Goal: Task Accomplishment & Management: Use online tool/utility

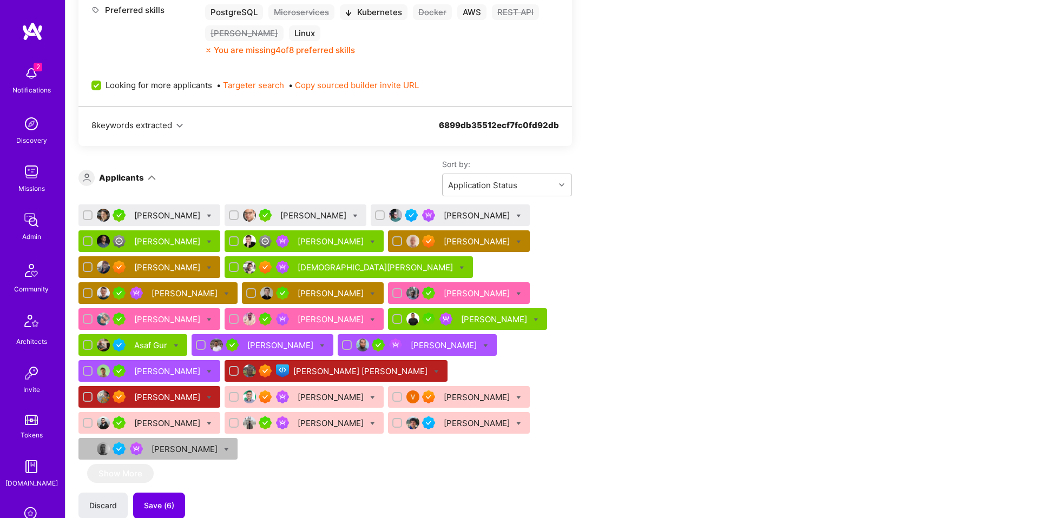
scroll to position [731, 0]
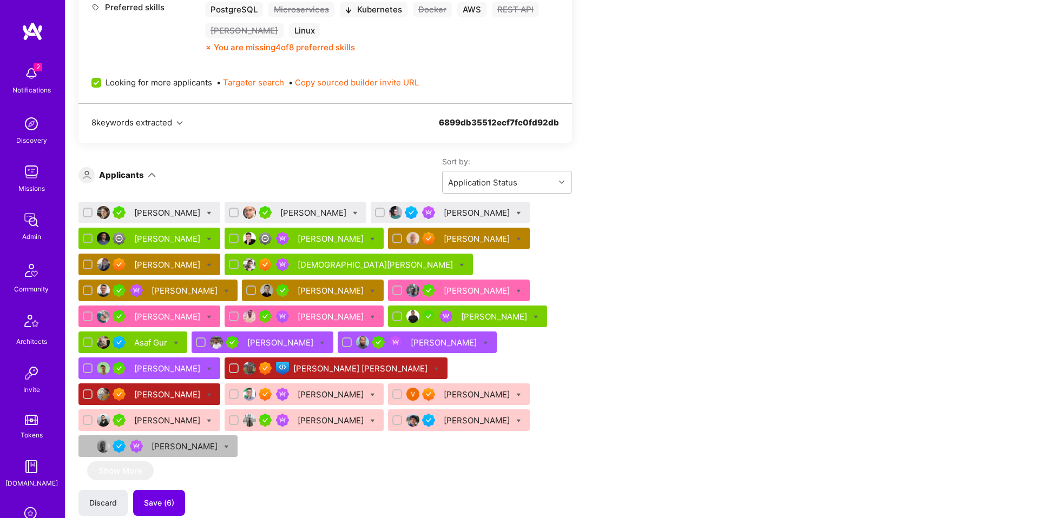
click at [516, 238] on icon at bounding box center [518, 239] width 5 height 5
checkbox input "true"
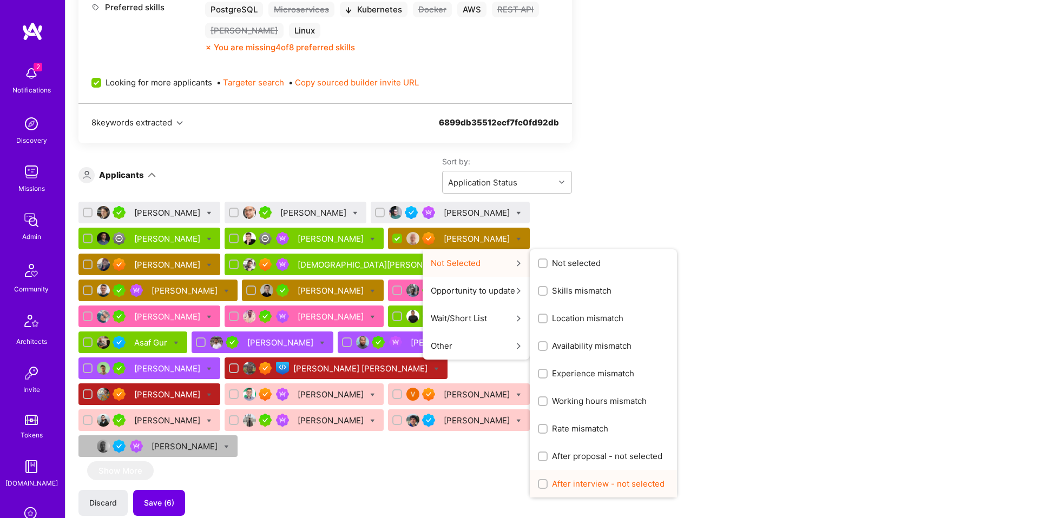
click at [552, 489] on span "After interview - not selected" at bounding box center [608, 483] width 113 height 11
click at [541, 489] on input "After interview - not selected" at bounding box center [544, 485] width 8 height 8
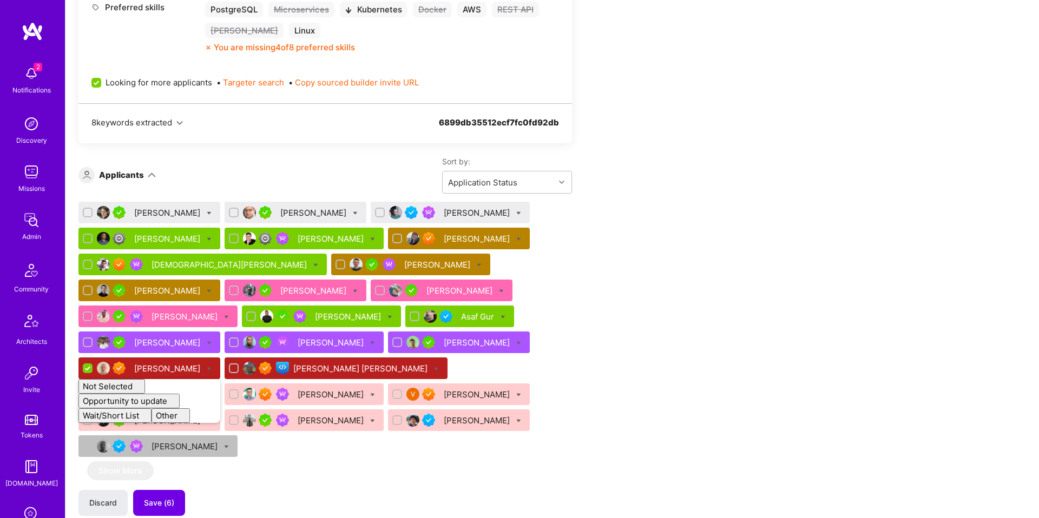
checkbox input "false"
click at [447, 490] on div "Discard Save (6)" at bounding box center [325, 503] width 494 height 26
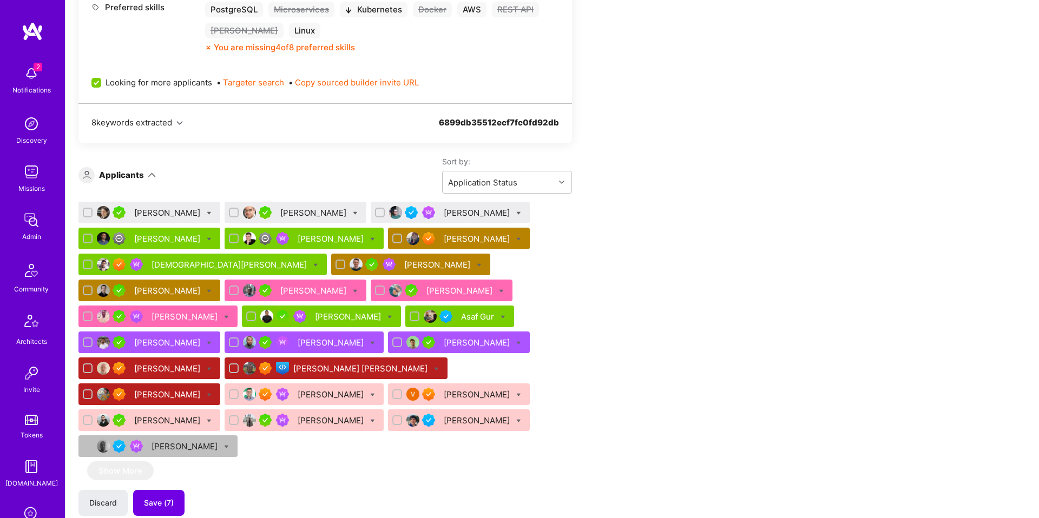
click at [370, 318] on div "[PERSON_NAME]" at bounding box center [321, 317] width 159 height 22
click at [387, 317] on icon at bounding box center [389, 317] width 5 height 5
checkbox input "true"
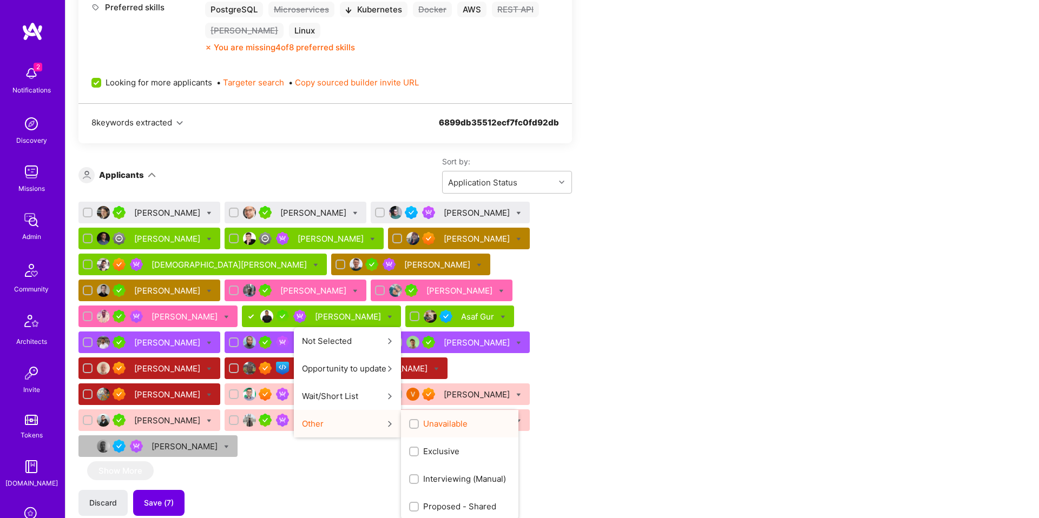
click at [423, 424] on span "Unavailable" at bounding box center [445, 423] width 44 height 11
click at [411, 424] on input "Unavailable" at bounding box center [415, 425] width 8 height 8
checkbox input "true"
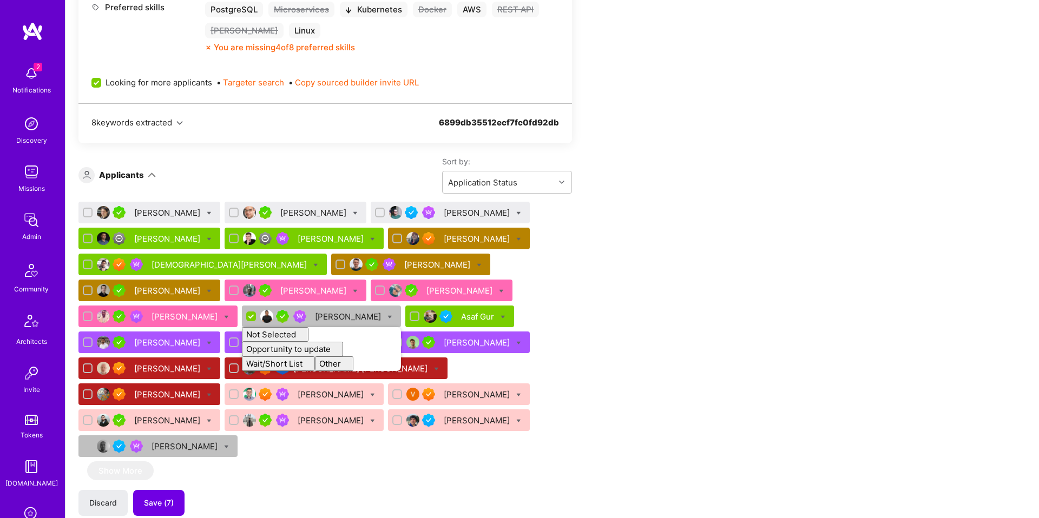
checkbox input "false"
click at [466, 273] on div "Juan Combetto Peter Cummings Bruno Nascimento Alex Rezvov Lars Artmann Ilja Ham…" at bounding box center [325, 332] width 494 height 260
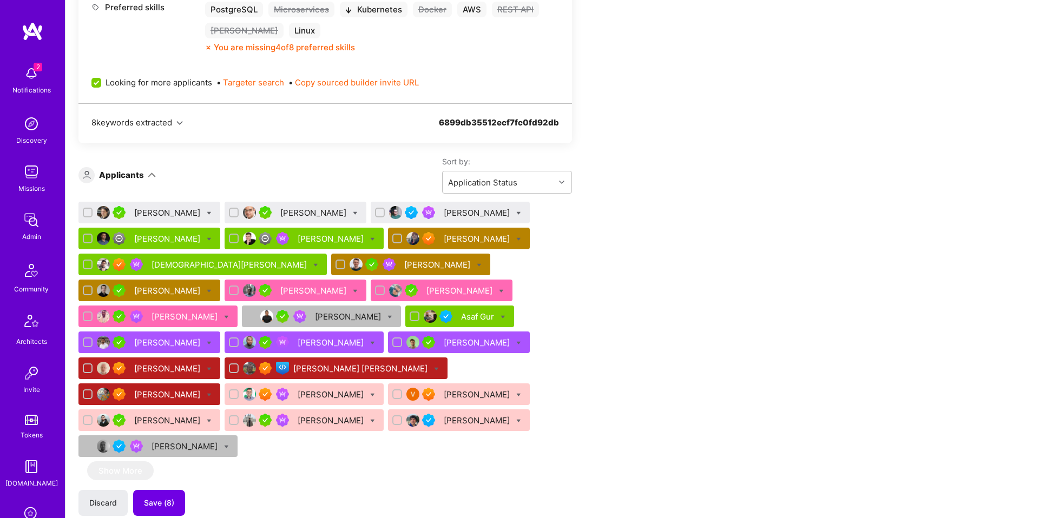
click at [501, 316] on icon at bounding box center [503, 317] width 5 height 5
checkbox input "true"
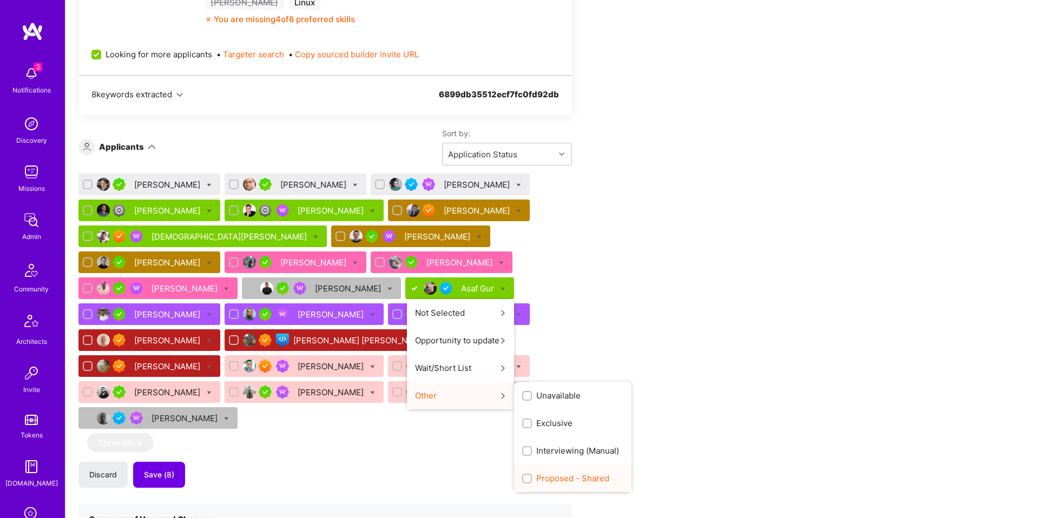
scroll to position [763, 0]
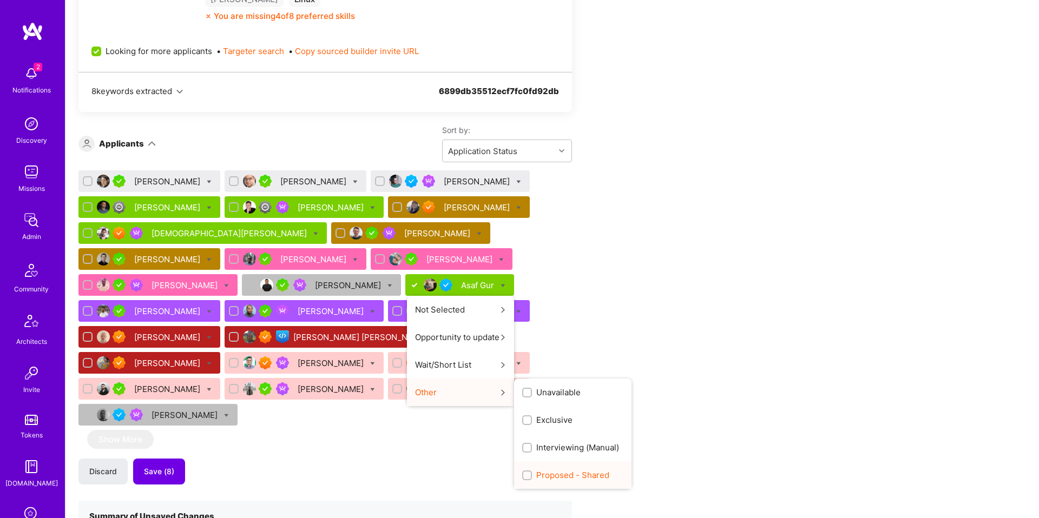
click at [562, 472] on span "Proposed - Shared" at bounding box center [572, 475] width 73 height 11
click at [532, 472] on input "Proposed - Shared" at bounding box center [528, 476] width 8 height 8
checkbox input "true"
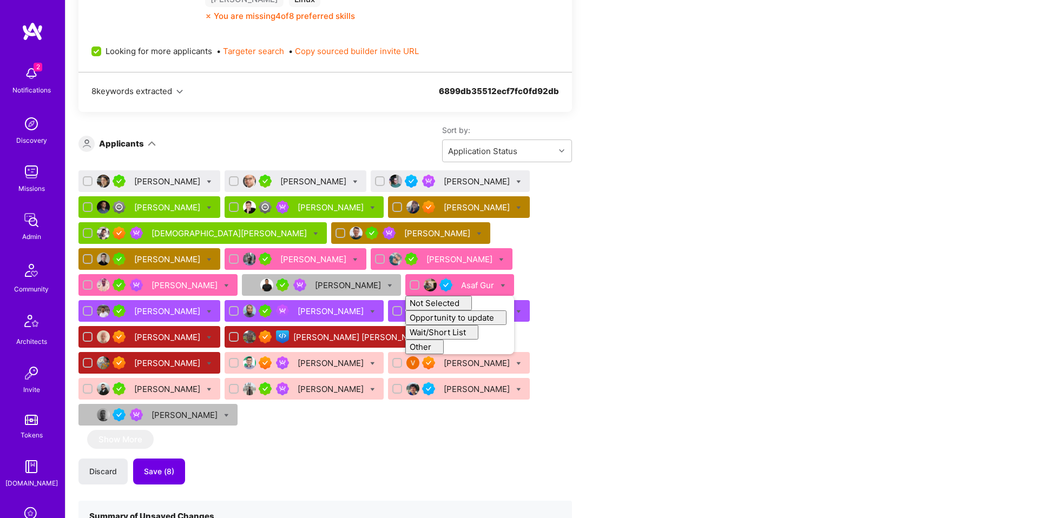
click at [563, 254] on div "Juan Combetto Peter Cummings Bruno Nascimento Alex Rezvov Lars Artmann Ilja Ham…" at bounding box center [325, 300] width 494 height 260
click at [501, 284] on icon at bounding box center [503, 286] width 5 height 5
checkbox input "true"
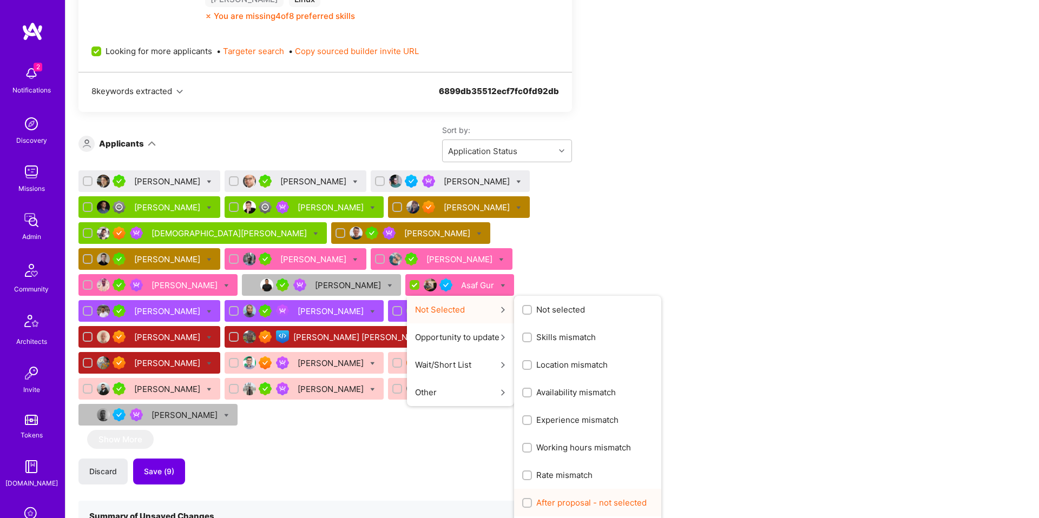
click at [551, 503] on span "After proposal - not selected" at bounding box center [591, 502] width 110 height 11
click at [532, 503] on input "After proposal - not selected" at bounding box center [528, 504] width 8 height 8
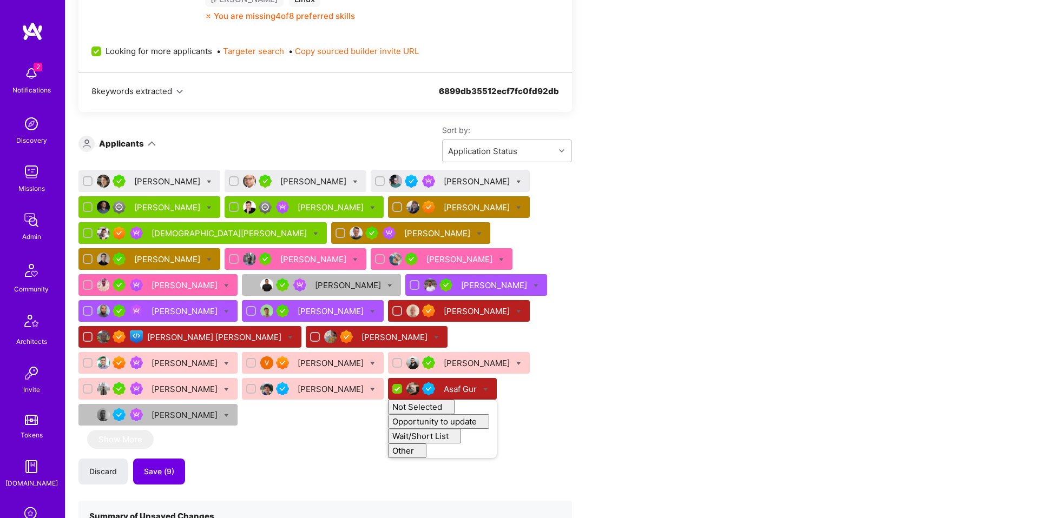
click at [501, 459] on div "Discard Save (9)" at bounding box center [325, 472] width 494 height 26
checkbox input "false"
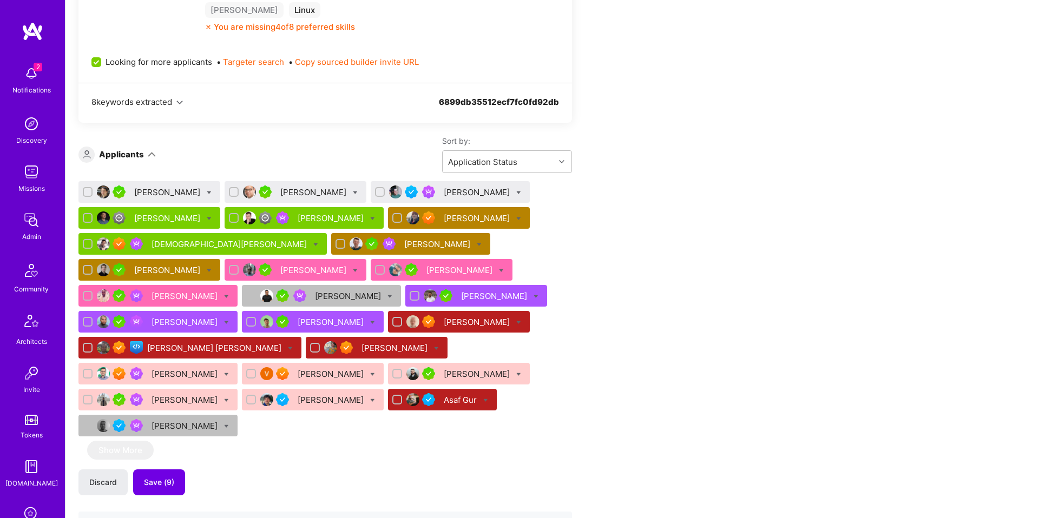
scroll to position [731, 0]
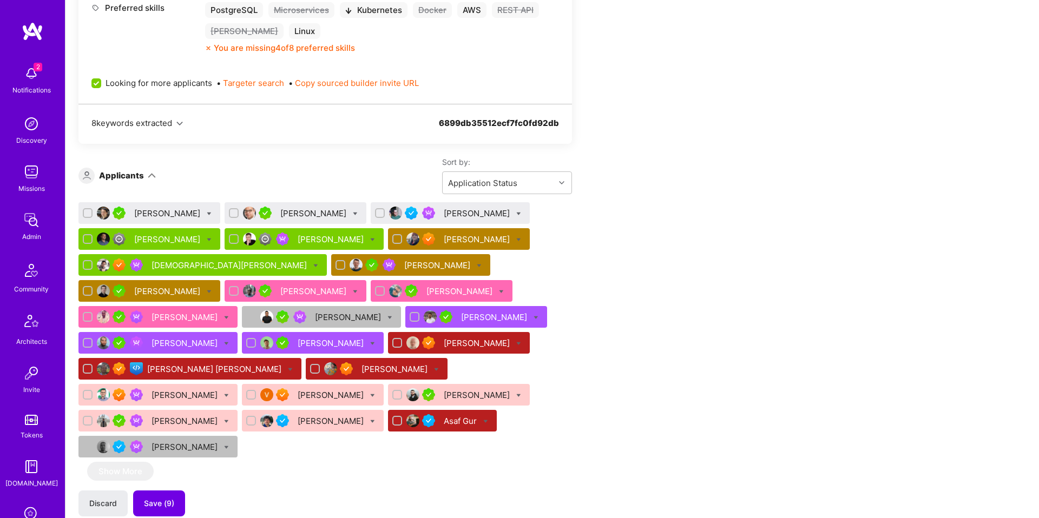
click at [224, 318] on icon at bounding box center [226, 318] width 5 height 5
checkbox input "true"
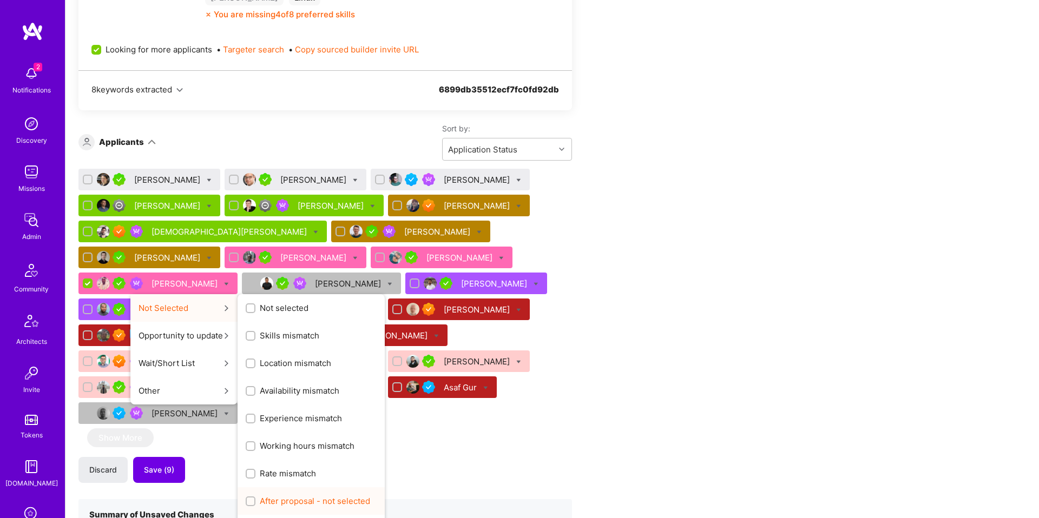
scroll to position [765, 0]
click at [296, 498] on span "After proposal - not selected" at bounding box center [315, 500] width 110 height 11
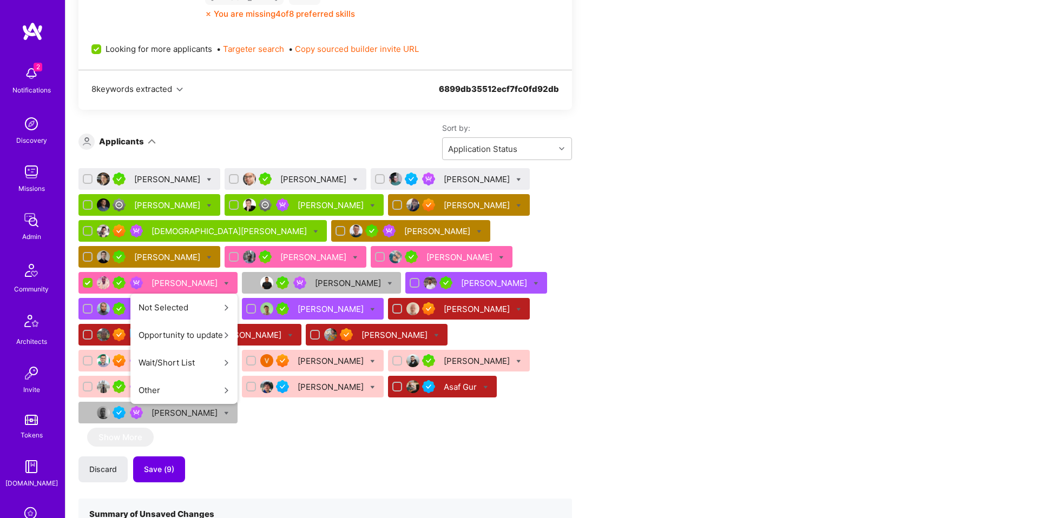
click at [0, 0] on input "After proposal - not selected" at bounding box center [0, 0] width 0 height 0
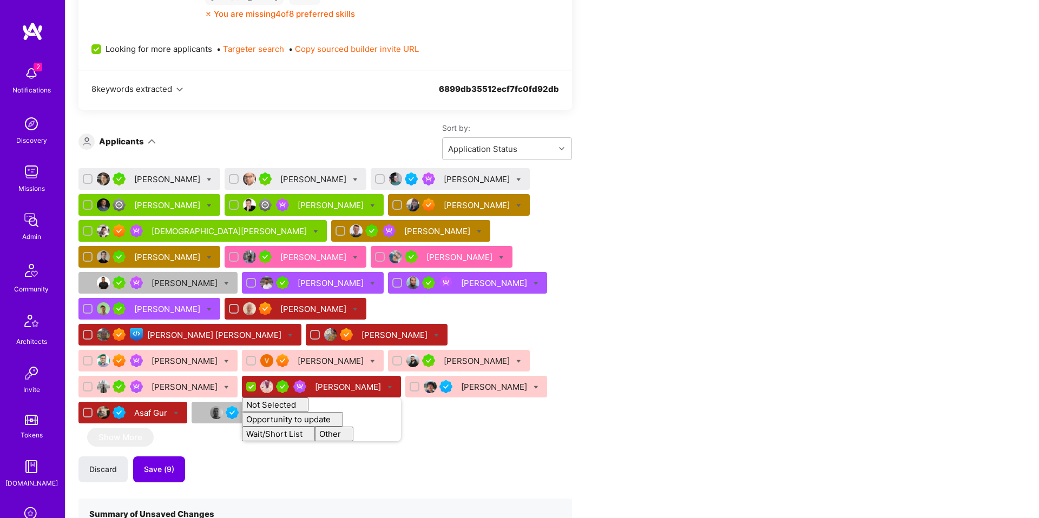
checkbox input "false"
click at [353, 257] on icon at bounding box center [355, 257] width 5 height 5
checkbox input "true"
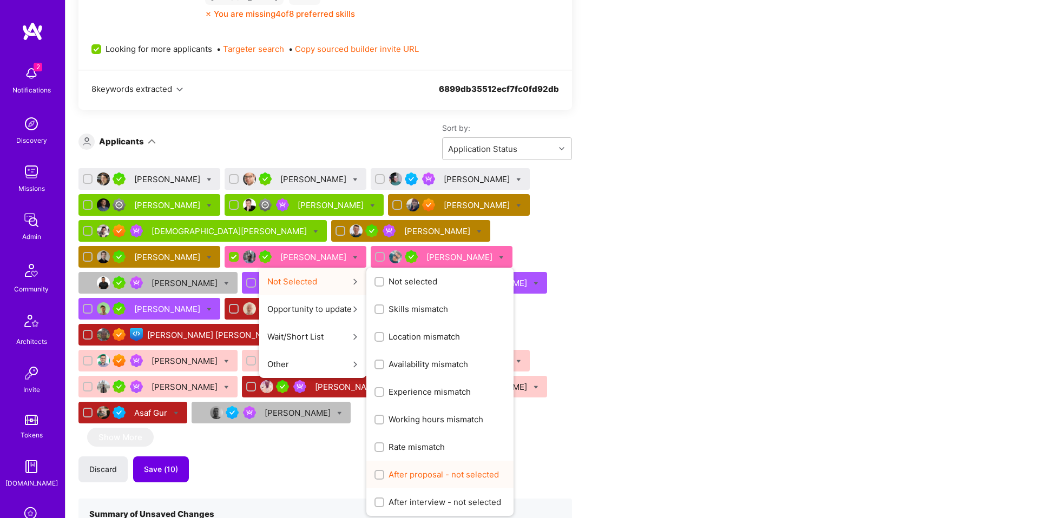
click at [422, 479] on span "After proposal - not selected" at bounding box center [444, 474] width 110 height 11
click at [384, 479] on input "After proposal - not selected" at bounding box center [381, 476] width 8 height 8
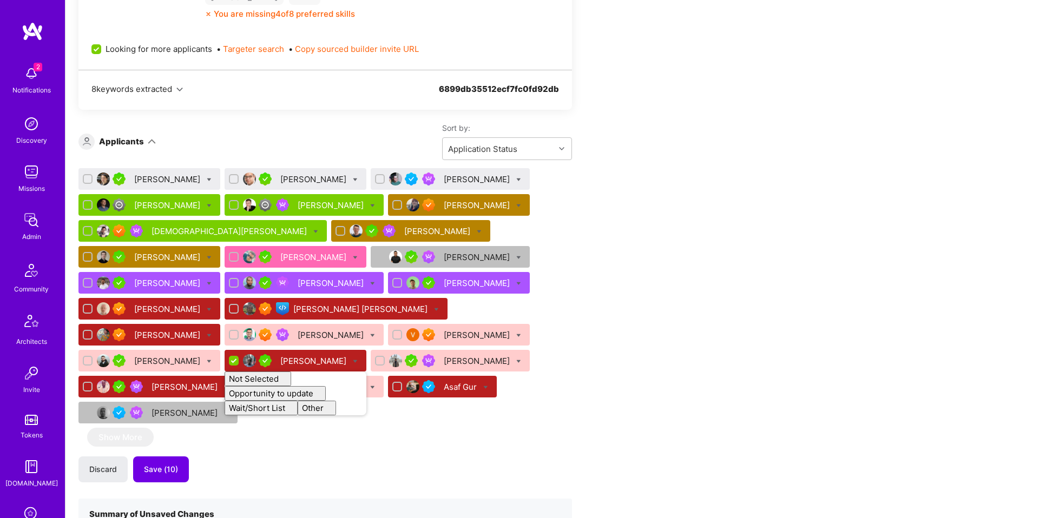
checkbox input "false"
click at [531, 224] on div "Juan Combetto Peter Cummings Bruno Nascimento Alex Rezvov Lars Artmann Ilja Ham…" at bounding box center [325, 298] width 494 height 260
click at [477, 232] on icon at bounding box center [479, 231] width 5 height 5
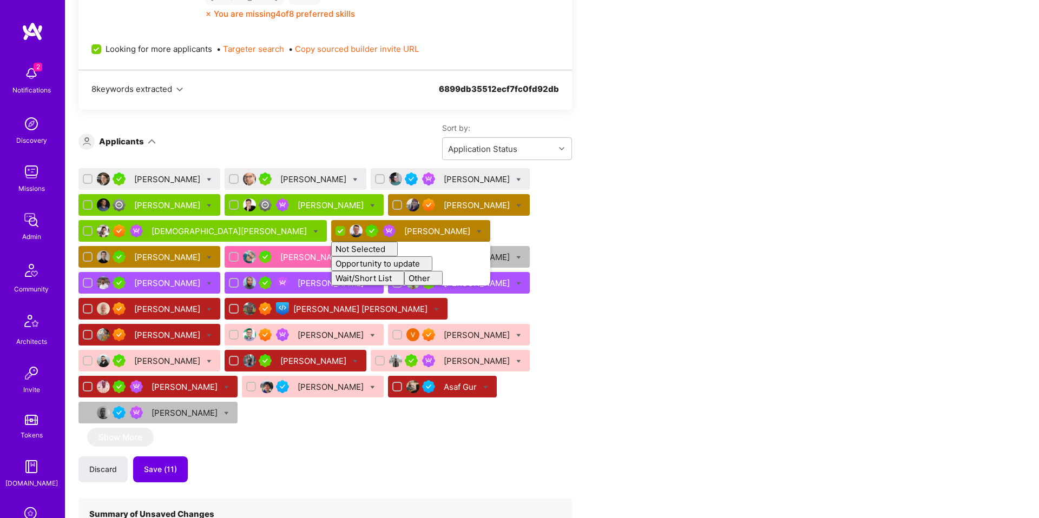
click at [477, 232] on icon at bounding box center [479, 231] width 5 height 5
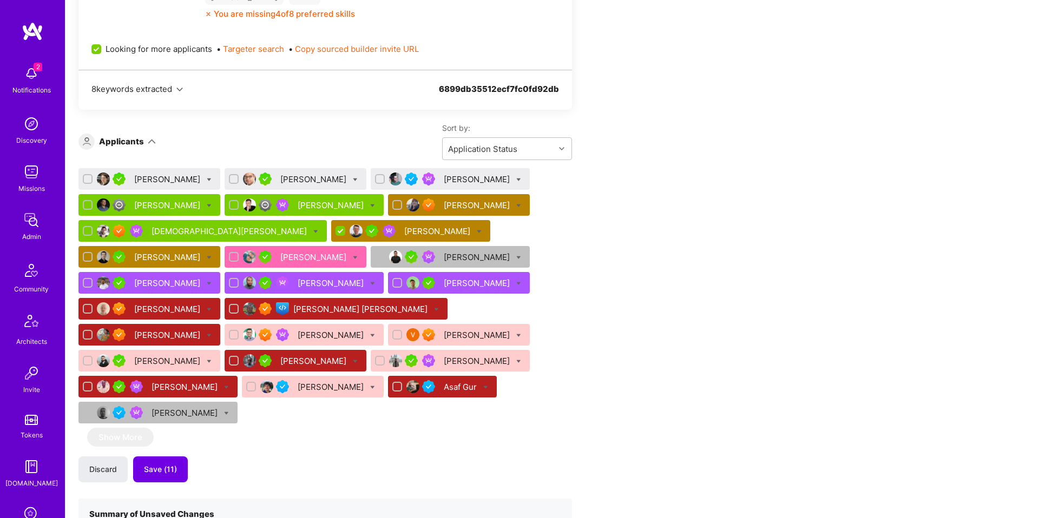
drag, startPoint x: 432, startPoint y: 231, endPoint x: 417, endPoint y: 231, distance: 15.2
click at [432, 231] on div "Juan Combetto Peter Cummings Bruno Nascimento Alex Rezvov Lars Artmann Ilja Ham…" at bounding box center [325, 298] width 494 height 260
click at [337, 232] on input "checkbox" at bounding box center [342, 232] width 10 height 10
checkbox input "false"
drag, startPoint x: 144, startPoint y: 242, endPoint x: 193, endPoint y: 234, distance: 49.3
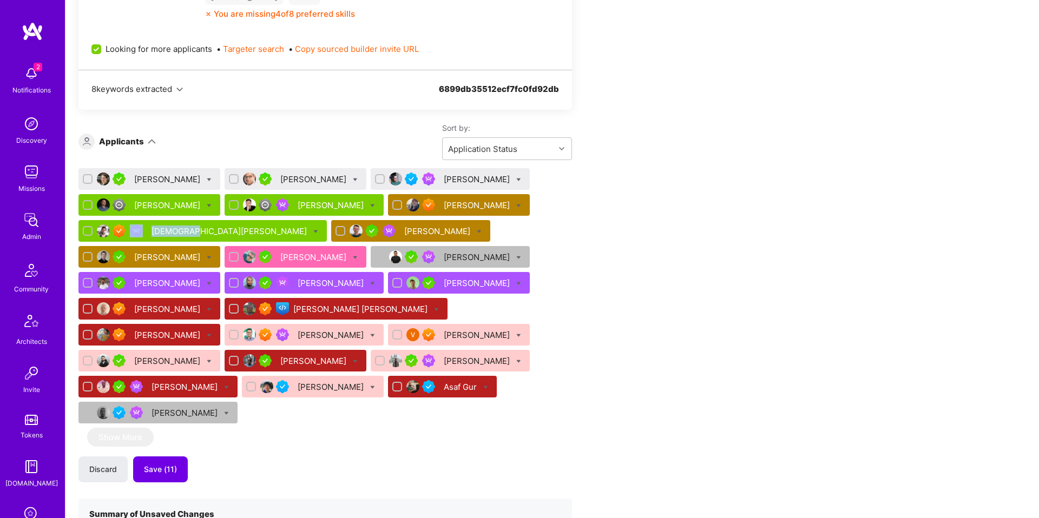
click at [193, 234] on div "Juan Combetto Peter Cummings Bruno Nascimento Alex Rezvov Lars Artmann Ilja Ham…" at bounding box center [325, 298] width 494 height 260
click at [498, 236] on div "Juan Combetto Peter Cummings Bruno Nascimento Alex Rezvov Lars Artmann Ilja Ham…" at bounding box center [325, 298] width 494 height 260
click at [213, 231] on div "[DEMOGRAPHIC_DATA][PERSON_NAME]" at bounding box center [230, 231] width 157 height 11
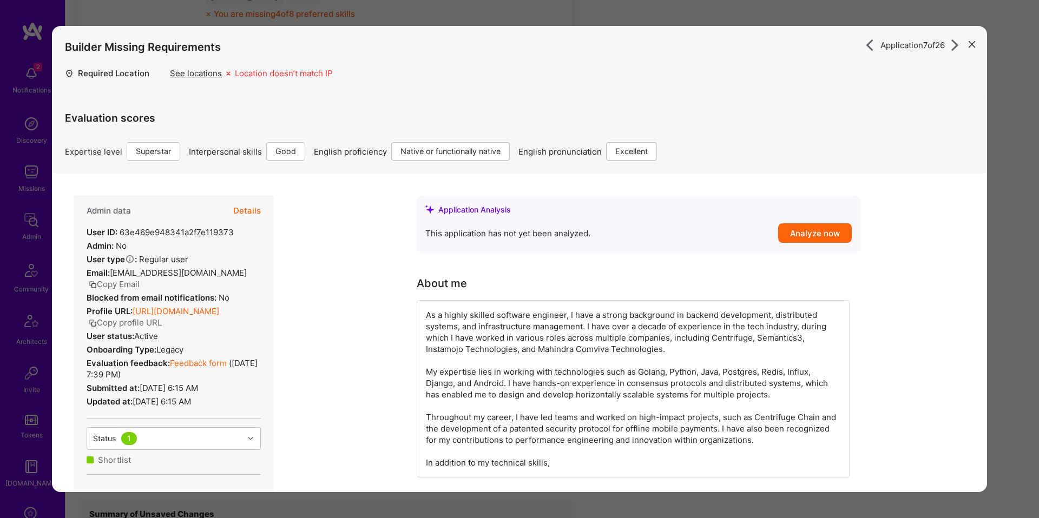
scroll to position [489, 0]
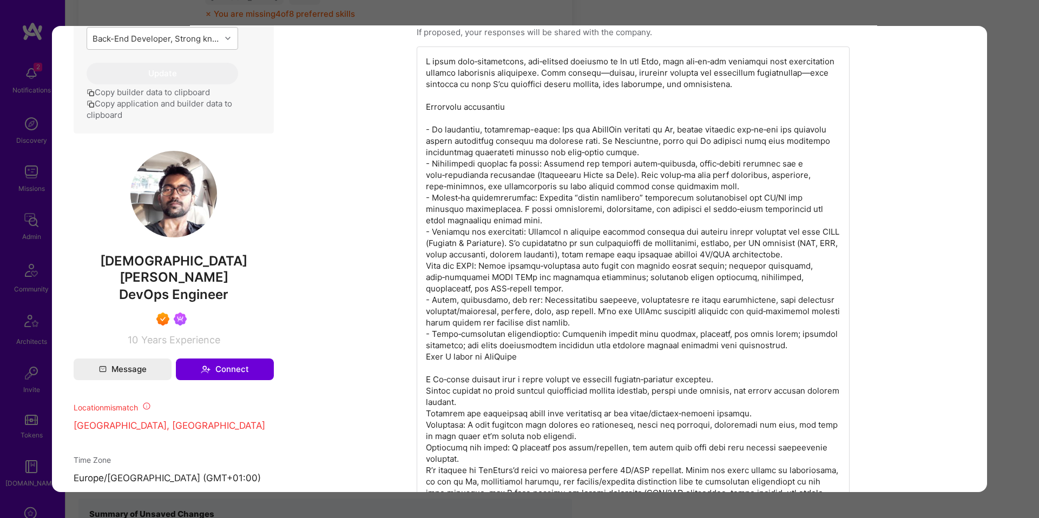
click at [1002, 237] on div "Application 7 of 26 Builder Missing Requirements Required Location See location…" at bounding box center [519, 259] width 1039 height 518
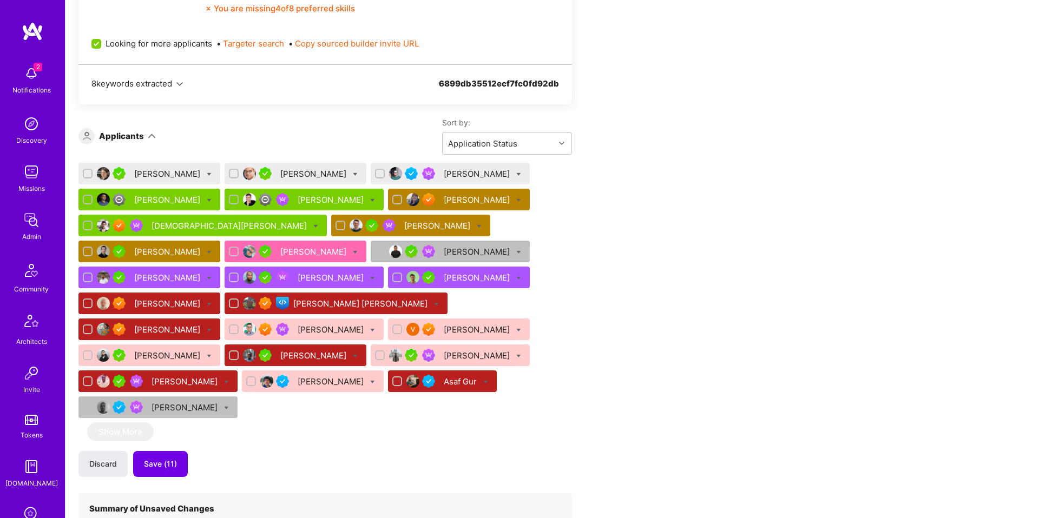
scroll to position [768, 0]
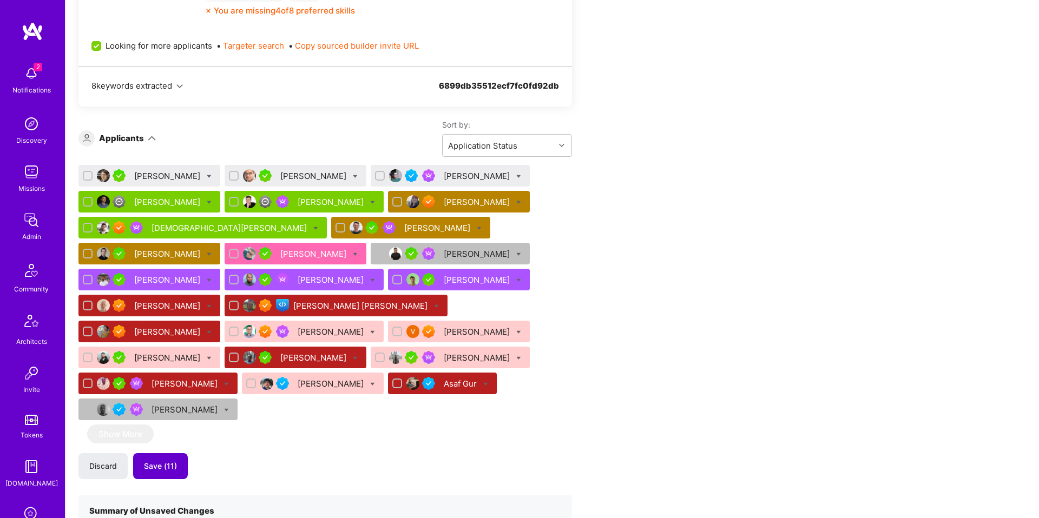
click at [163, 454] on button "Save (11)" at bounding box center [160, 467] width 55 height 26
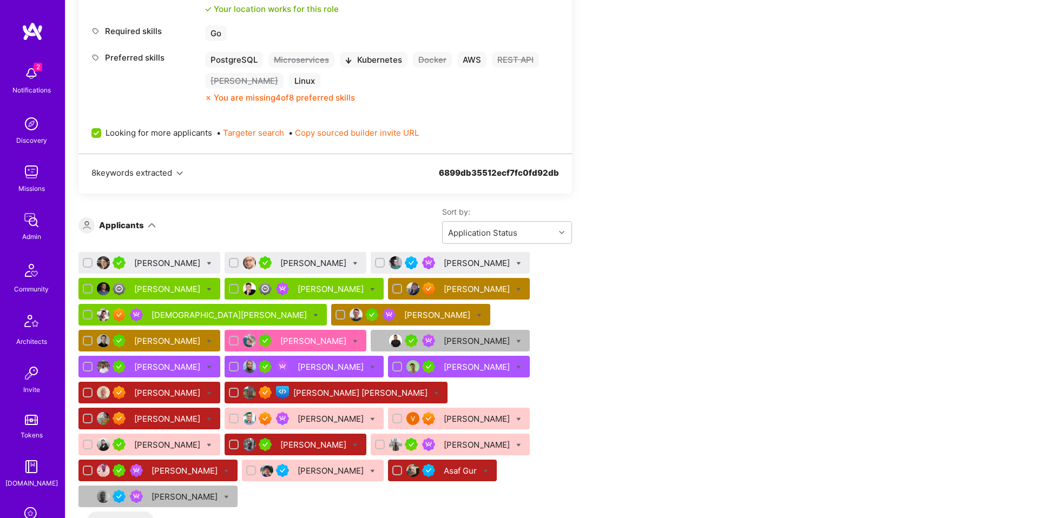
scroll to position [678, 0]
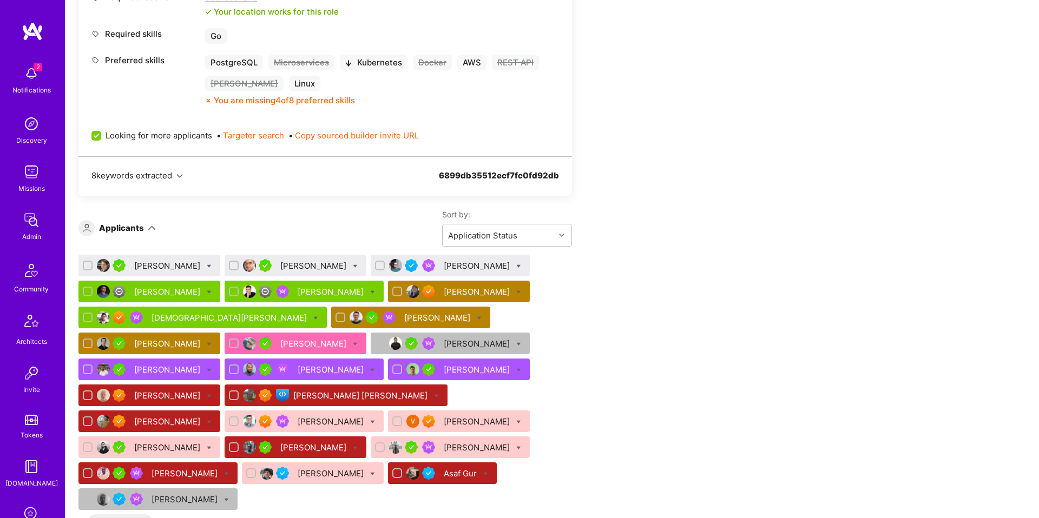
click at [450, 267] on div "[PERSON_NAME]" at bounding box center [478, 265] width 68 height 11
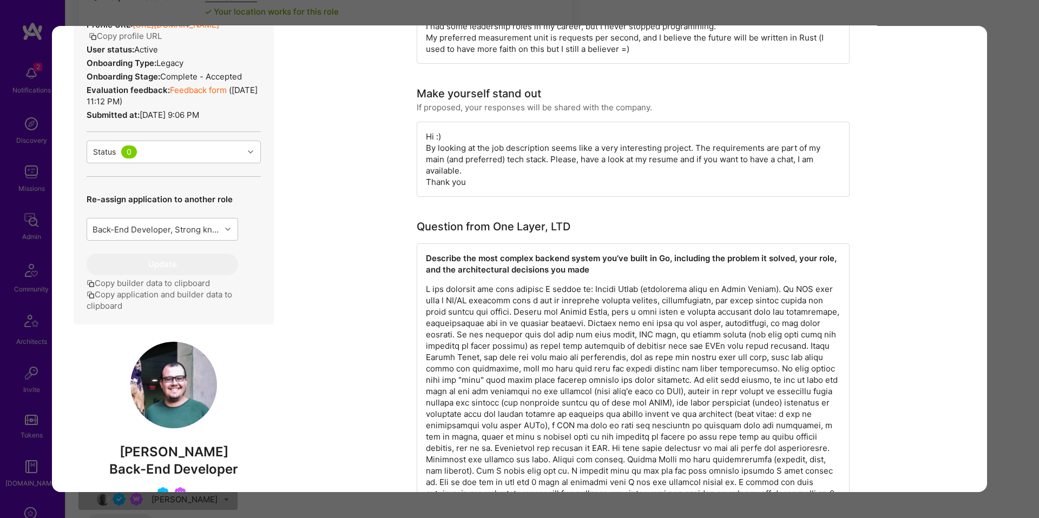
scroll to position [399, 0]
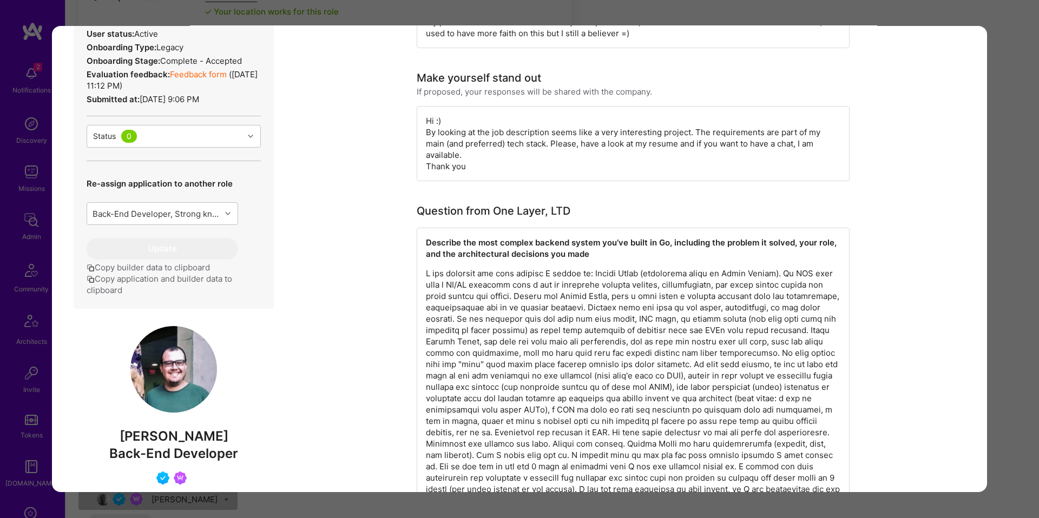
click at [471, 268] on p "modal" at bounding box center [633, 393] width 415 height 250
click at [471, 275] on p "modal" at bounding box center [633, 393] width 415 height 250
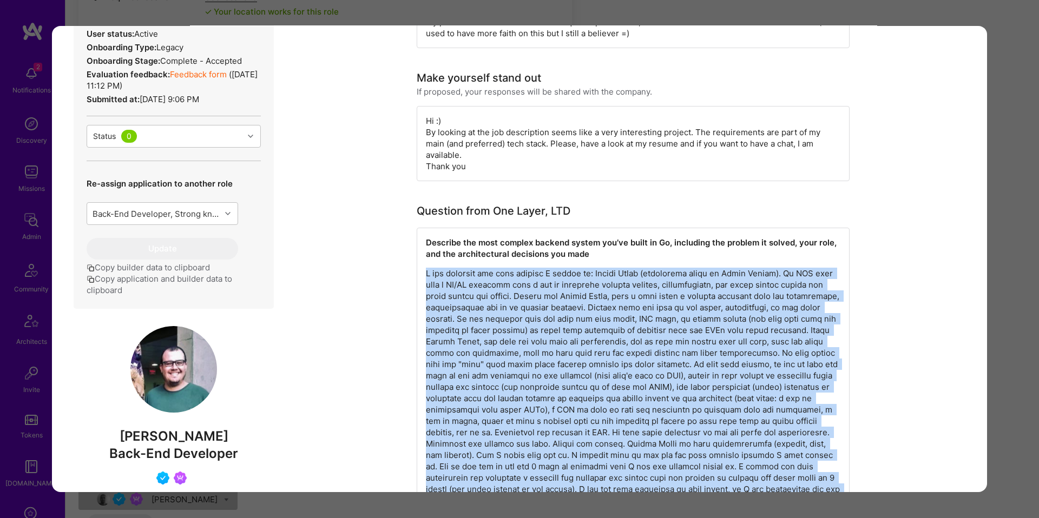
click at [471, 275] on p "modal" at bounding box center [633, 393] width 415 height 250
copy p "I can describe the last project I worked on: System Trust (previously known as …"
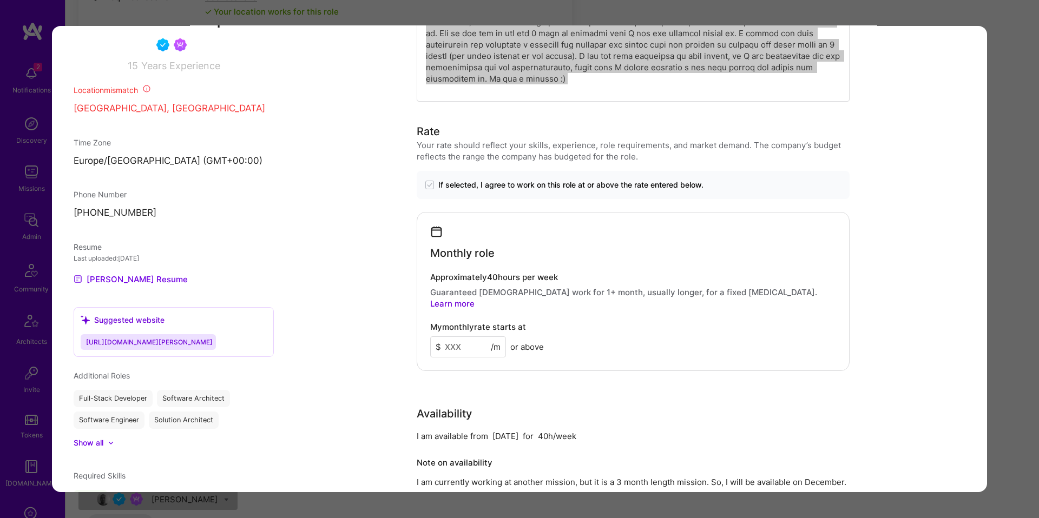
scroll to position [830, 0]
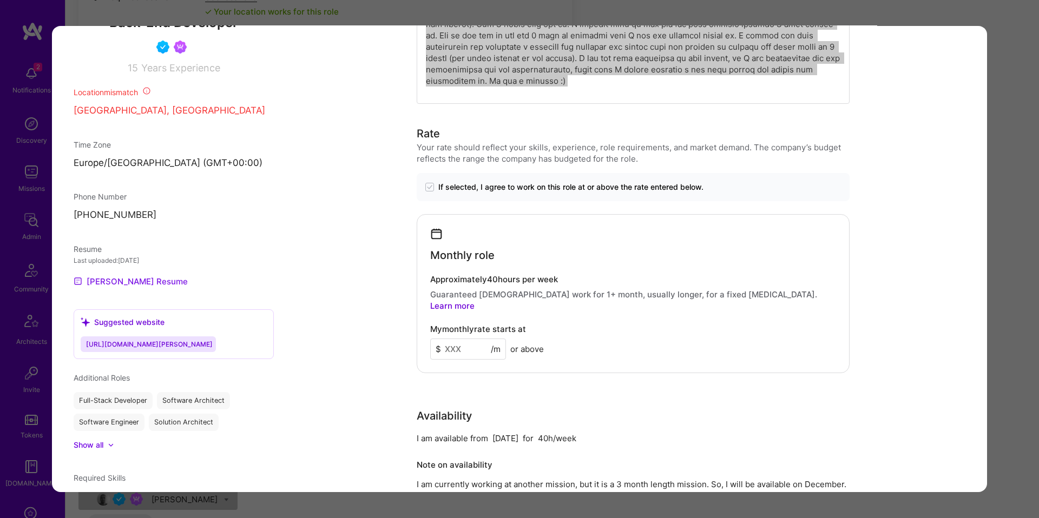
click at [119, 283] on link "Bruno's Resume" at bounding box center [131, 281] width 114 height 13
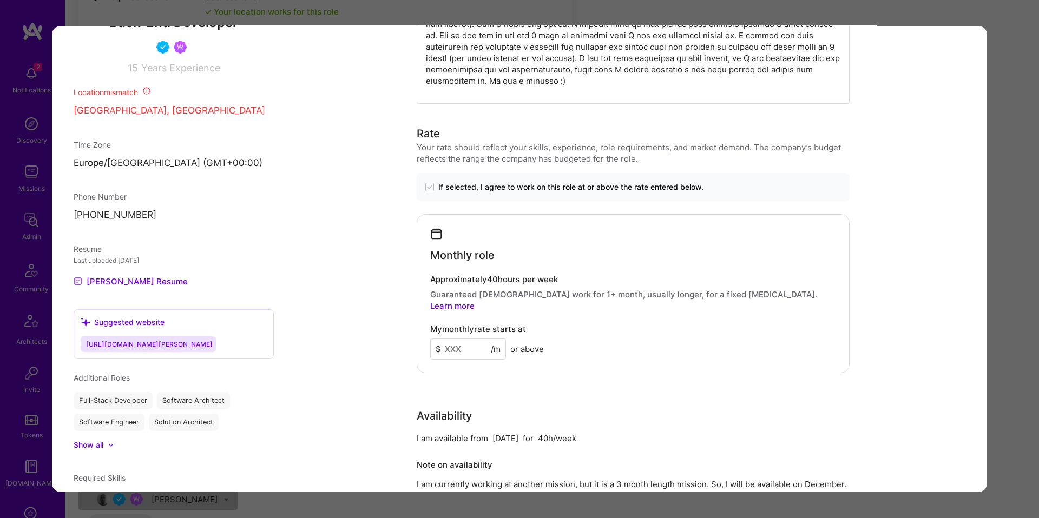
click at [628, 18] on div "Application 3 of 26 Builder Missing Requirements Required Location See location…" at bounding box center [519, 259] width 1039 height 518
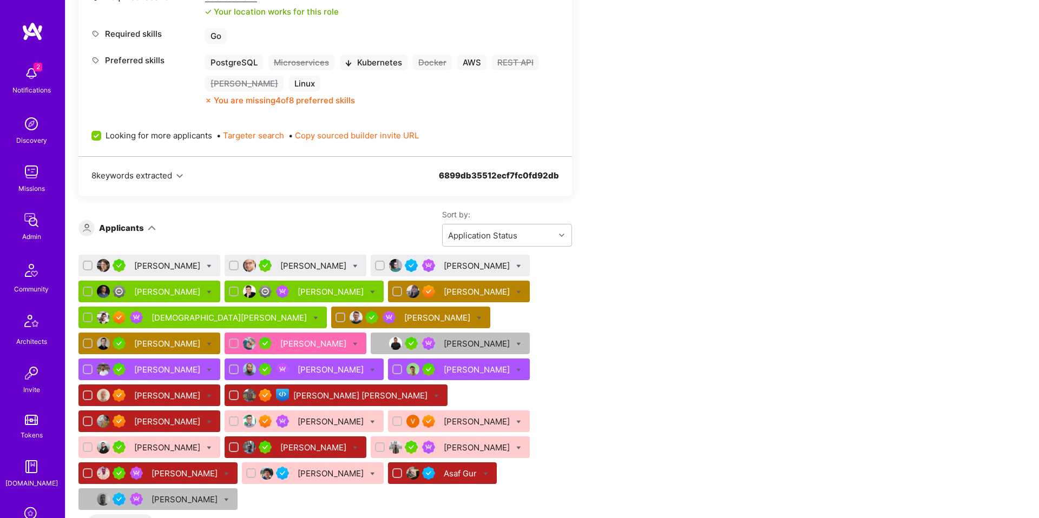
click at [299, 266] on div "[PERSON_NAME]" at bounding box center [314, 265] width 68 height 11
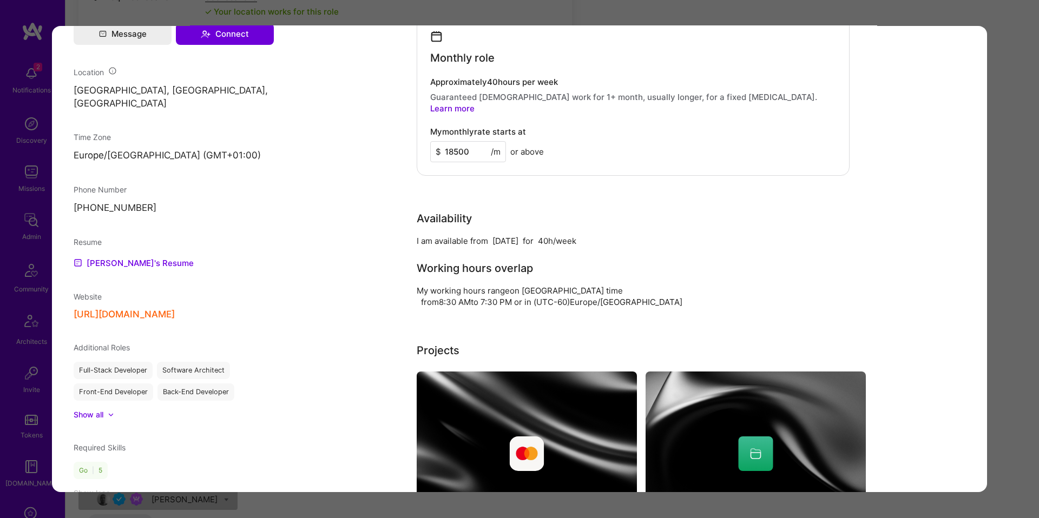
scroll to position [796, 0]
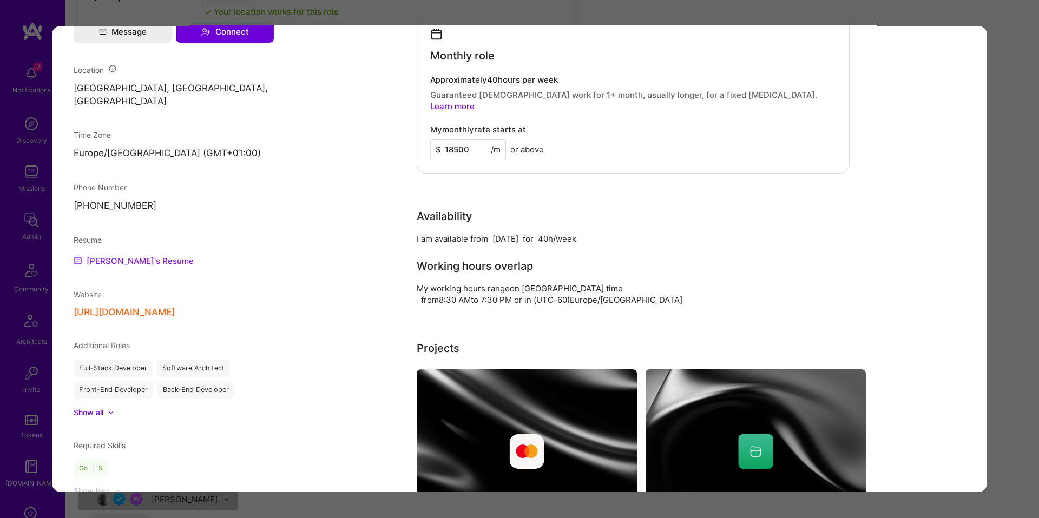
click at [133, 259] on link "Peter's Resume" at bounding box center [134, 260] width 120 height 13
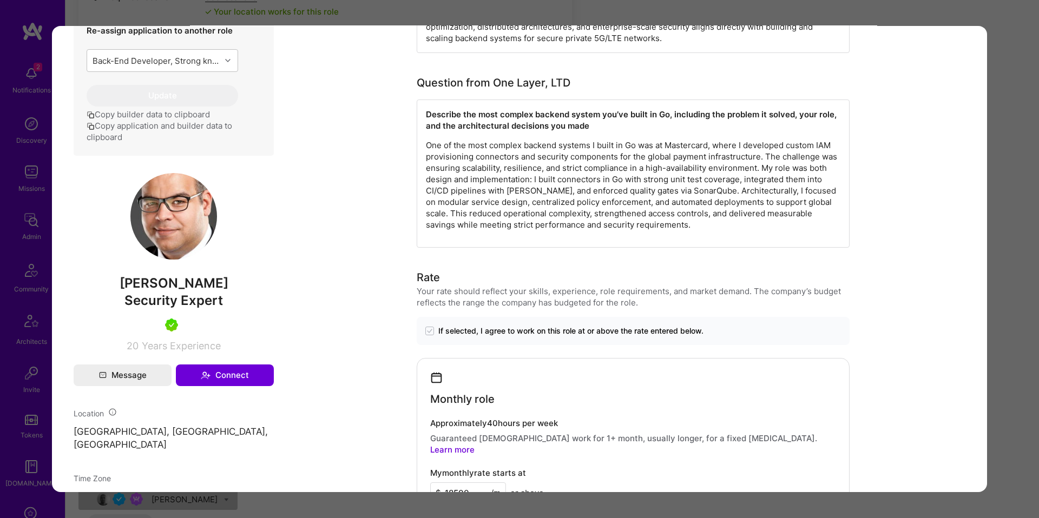
scroll to position [444, 0]
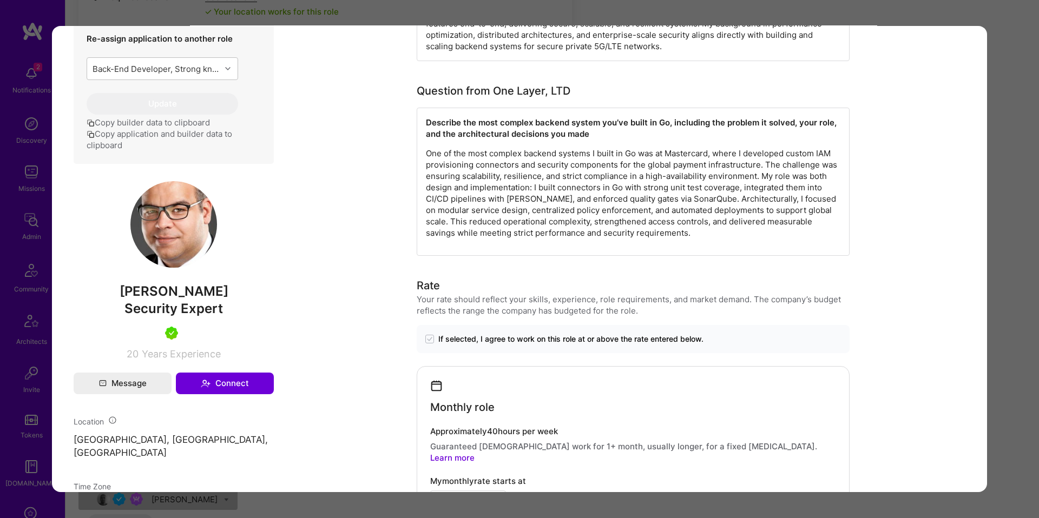
click at [564, 193] on p "One of the most complex backend systems I built in Go was at Mastercard, where …" at bounding box center [633, 193] width 415 height 91
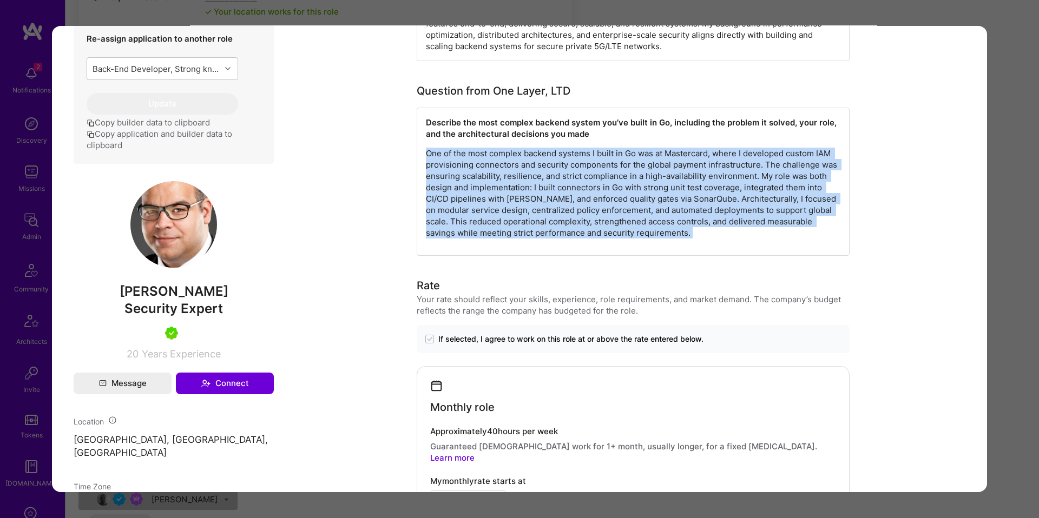
click at [564, 193] on p "One of the most complex backend systems I built in Go was at Mastercard, where …" at bounding box center [633, 193] width 415 height 91
copy p "One of the most complex backend systems I built in Go was at Mastercard, where …"
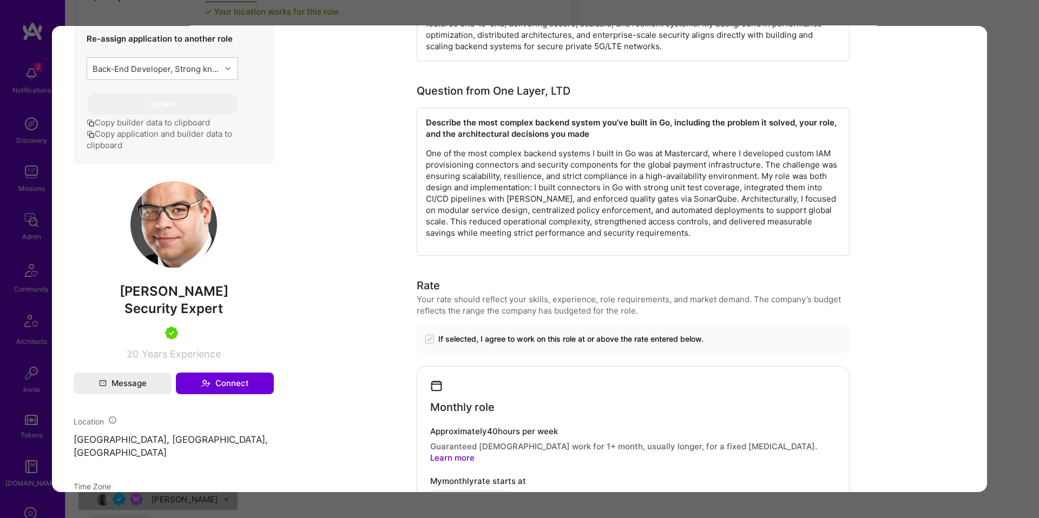
click at [561, 7] on div "Application 2 of 26 Evaluation scores Expertise level Very good Interpersonal s…" at bounding box center [519, 259] width 1039 height 518
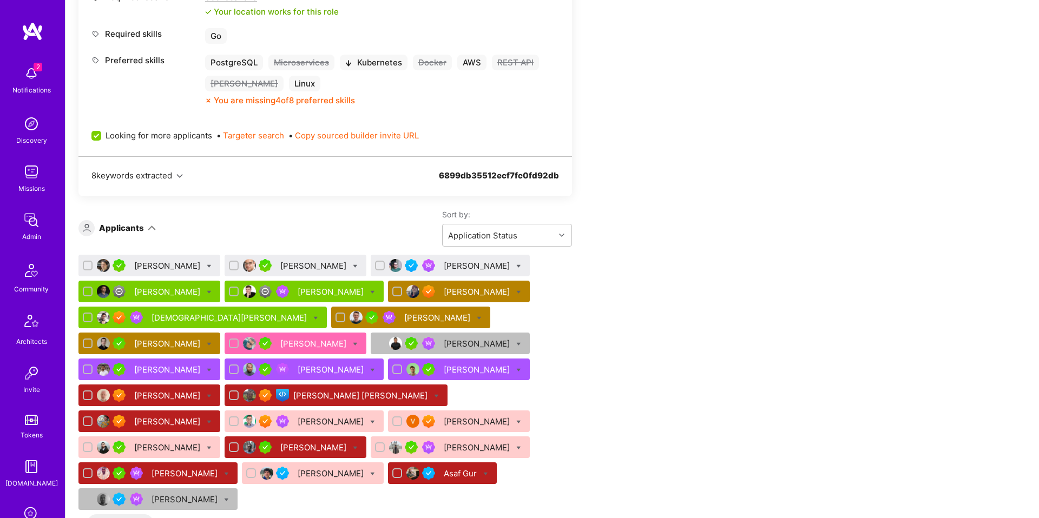
click at [182, 266] on div "[PERSON_NAME]" at bounding box center [168, 265] width 68 height 11
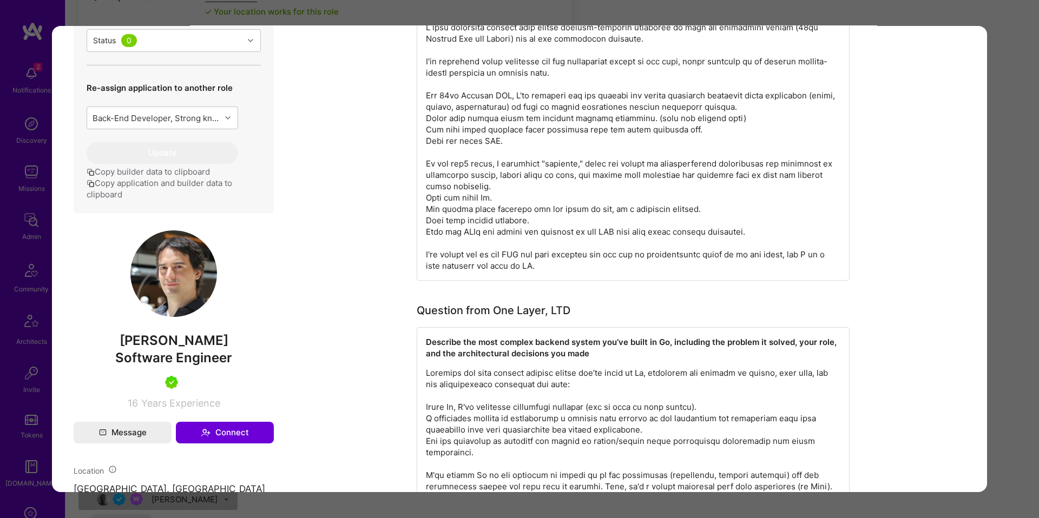
scroll to position [835, 0]
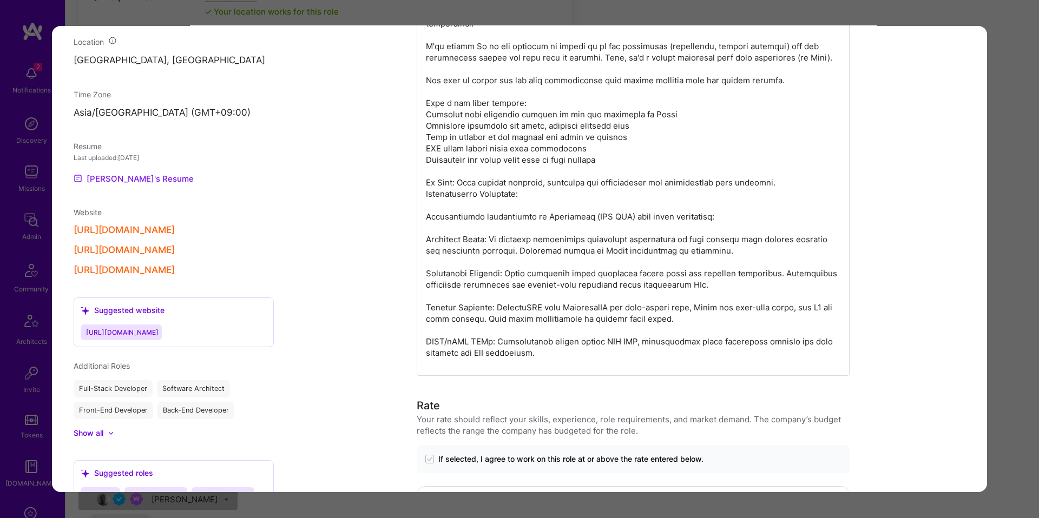
click at [127, 183] on link "Juan's Resume" at bounding box center [134, 178] width 120 height 13
click at [522, 351] on p "modal" at bounding box center [633, 148] width 415 height 420
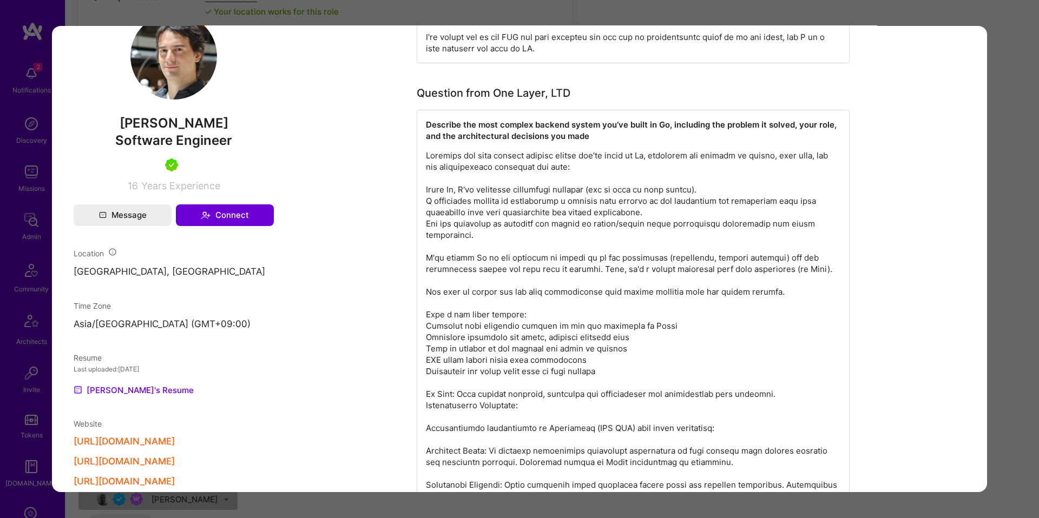
scroll to position [617, 0]
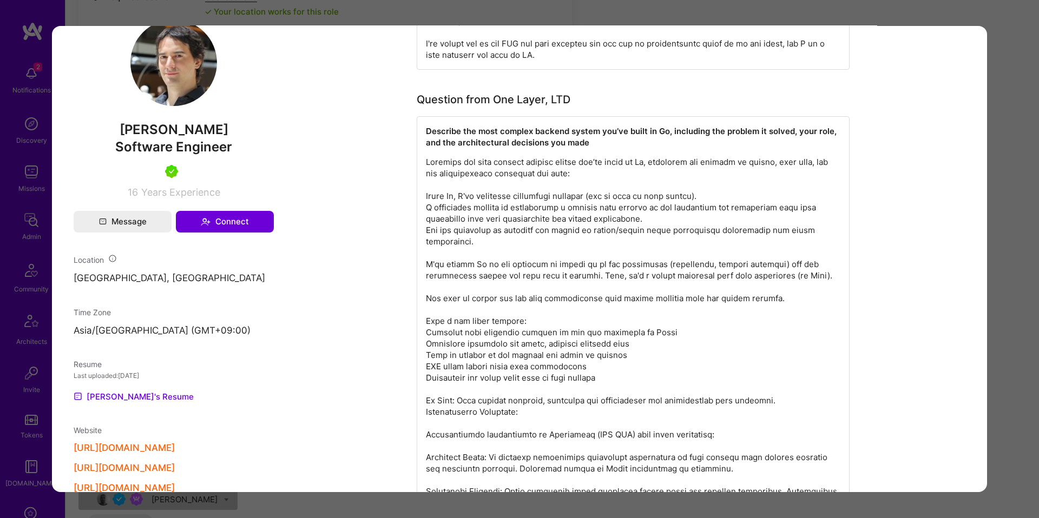
click at [455, 139] on strong "Describe the most complex backend system you’ve built in Go, including the prob…" at bounding box center [632, 137] width 413 height 22
click at [449, 162] on p "modal" at bounding box center [633, 366] width 415 height 420
copy p "Describe the most complex backend system you’ve built in Go, including the prob…"
click at [51, 325] on div "Application 1 of 26 Evaluation scores Expertise level Superstar Interpersonal s…" at bounding box center [519, 259] width 1039 height 518
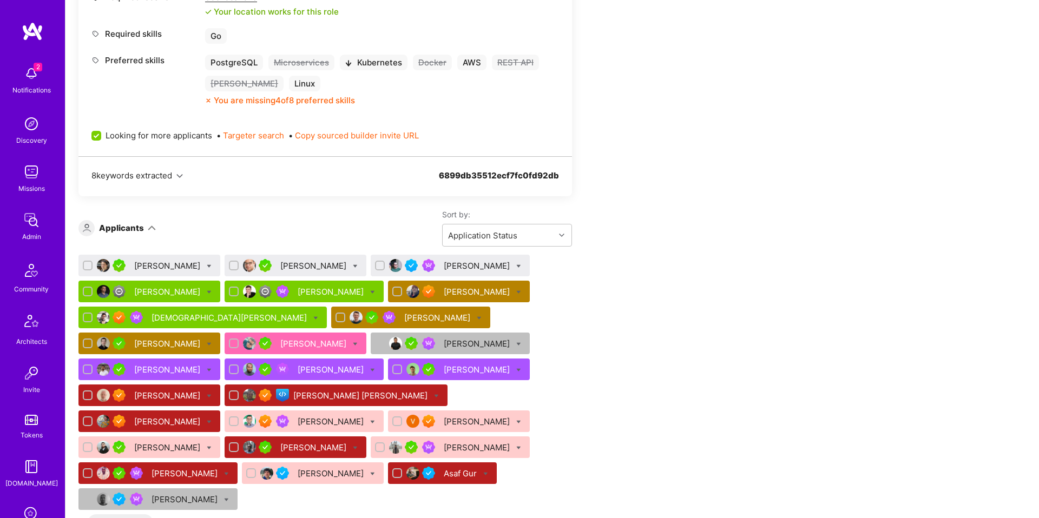
click at [207, 266] on icon at bounding box center [209, 266] width 5 height 5
checkbox input "true"
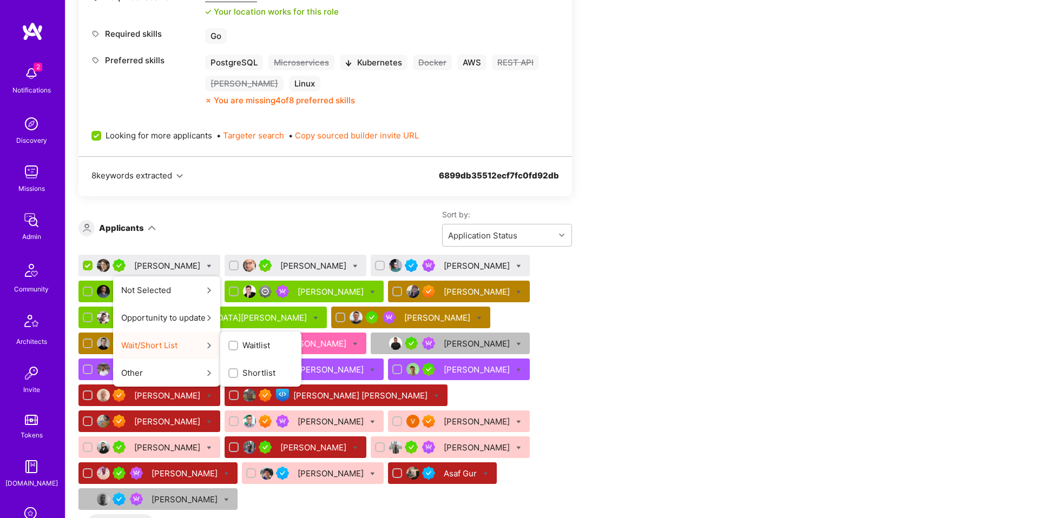
click at [231, 345] on label "Waitlist" at bounding box center [249, 345] width 42 height 11
click at [0, 0] on input "Waitlist" at bounding box center [0, 0] width 0 height 0
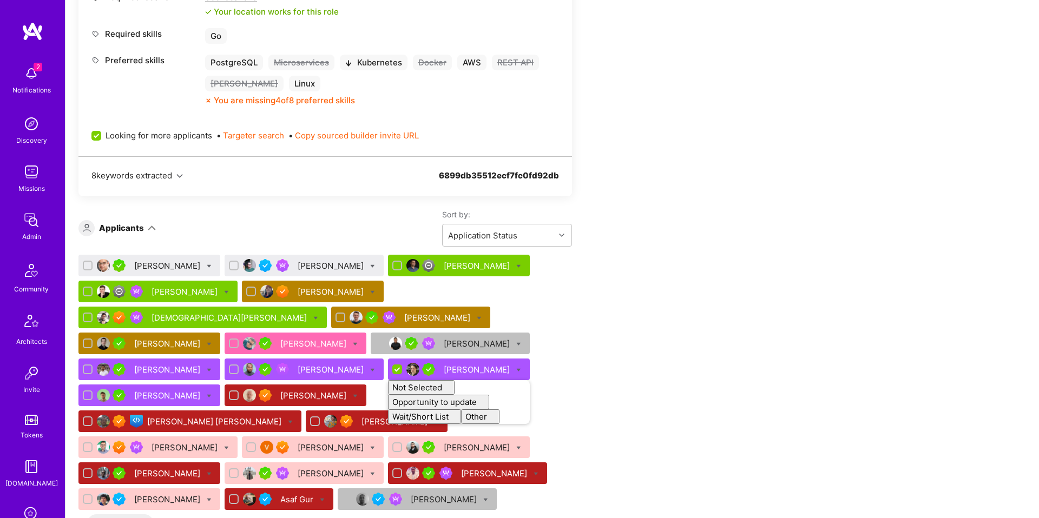
click at [373, 265] on icon at bounding box center [372, 266] width 5 height 5
checkbox input "true"
checkbox input "false"
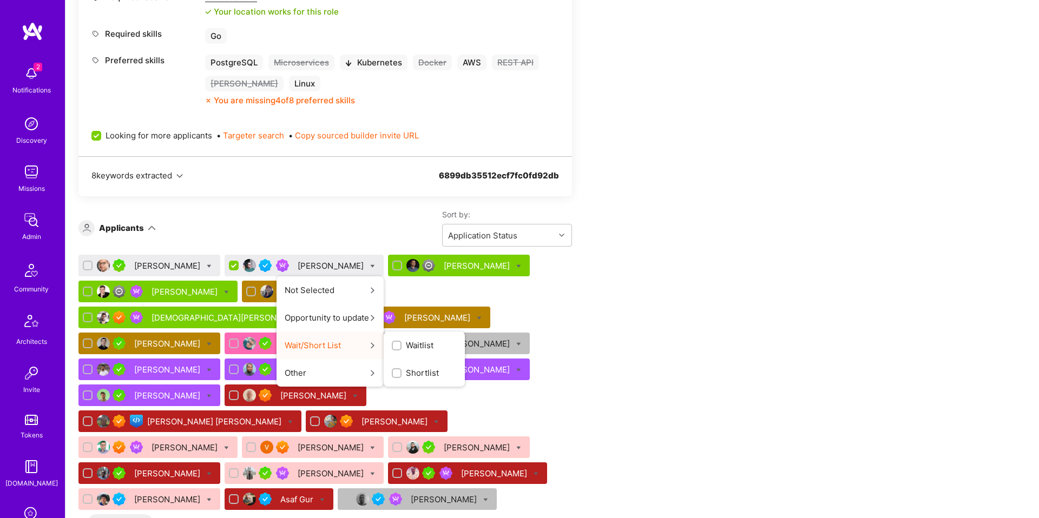
click at [418, 376] on span "Shortlist" at bounding box center [422, 372] width 33 height 11
click at [0, 0] on input "Shortlist" at bounding box center [0, 0] width 0 height 0
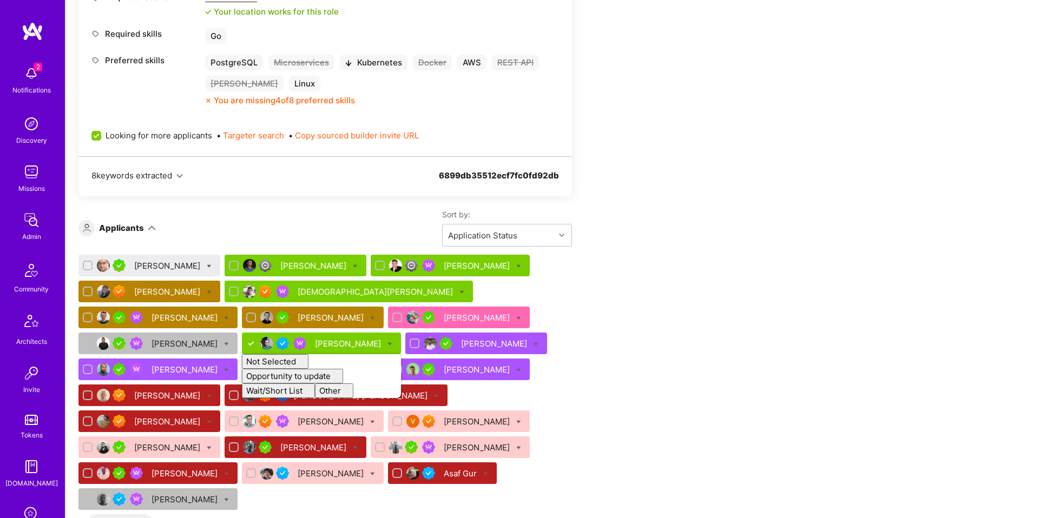
checkbox input "false"
click at [211, 264] on div "[PERSON_NAME]" at bounding box center [149, 266] width 142 height 22
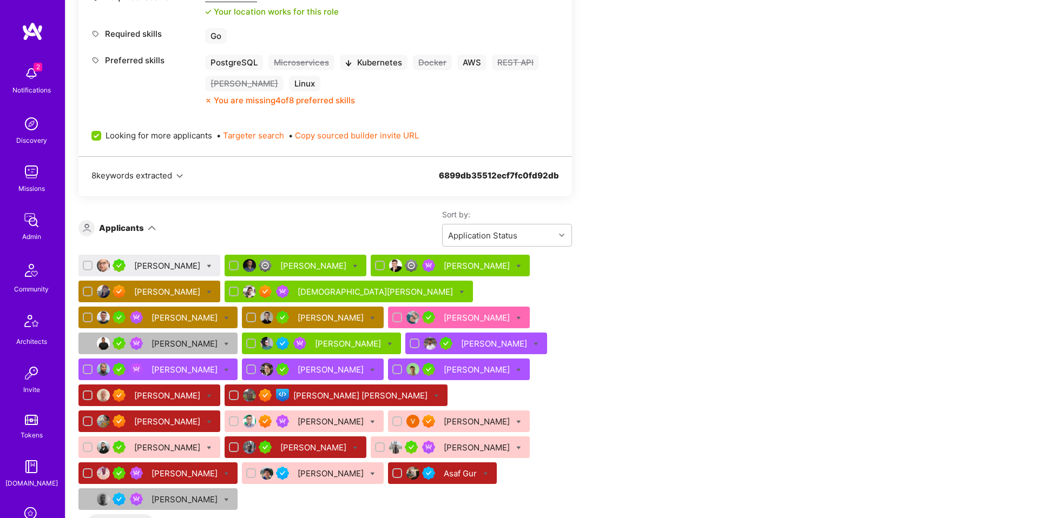
click at [207, 266] on icon at bounding box center [209, 266] width 5 height 5
checkbox input "true"
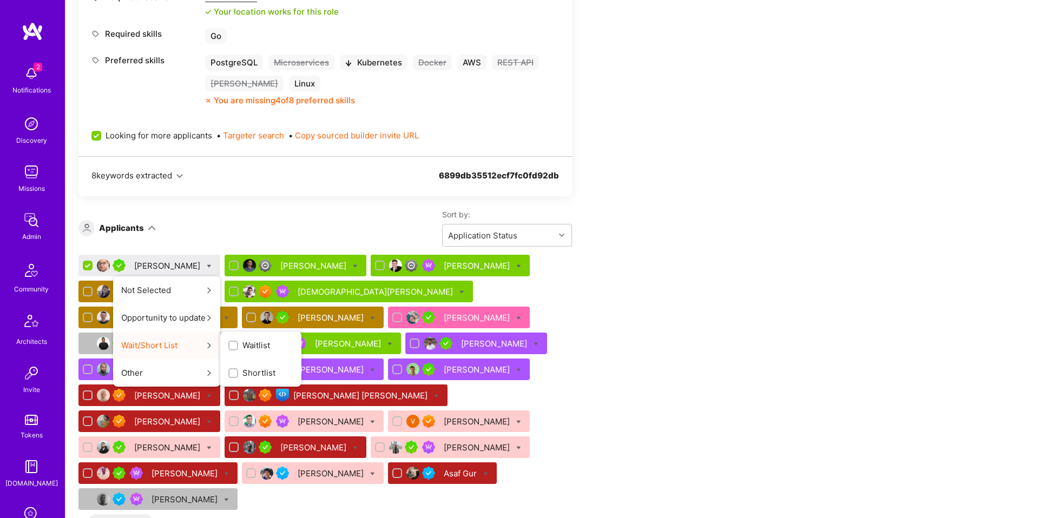
click at [255, 377] on span "Shortlist" at bounding box center [258, 372] width 33 height 11
click at [0, 0] on input "Shortlist" at bounding box center [0, 0] width 0 height 0
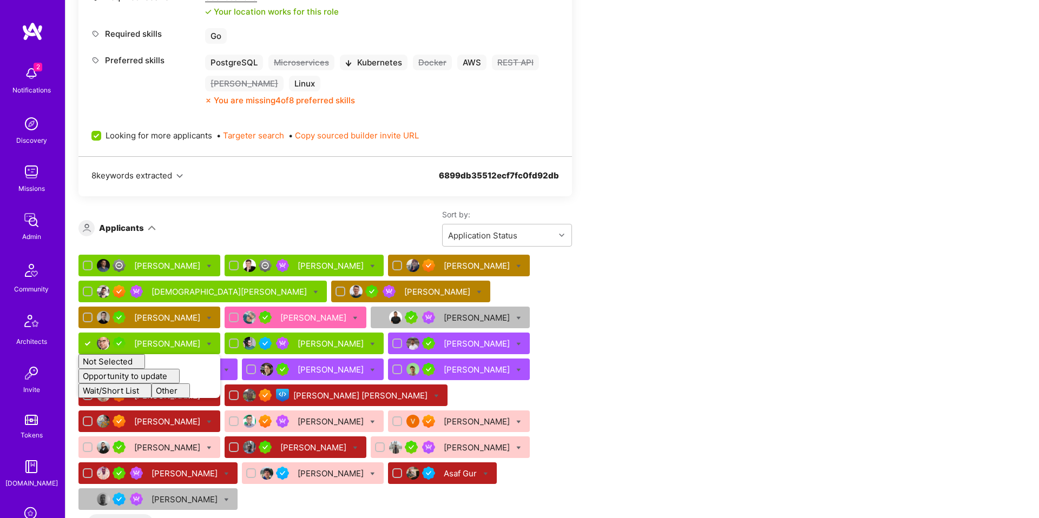
checkbox input "false"
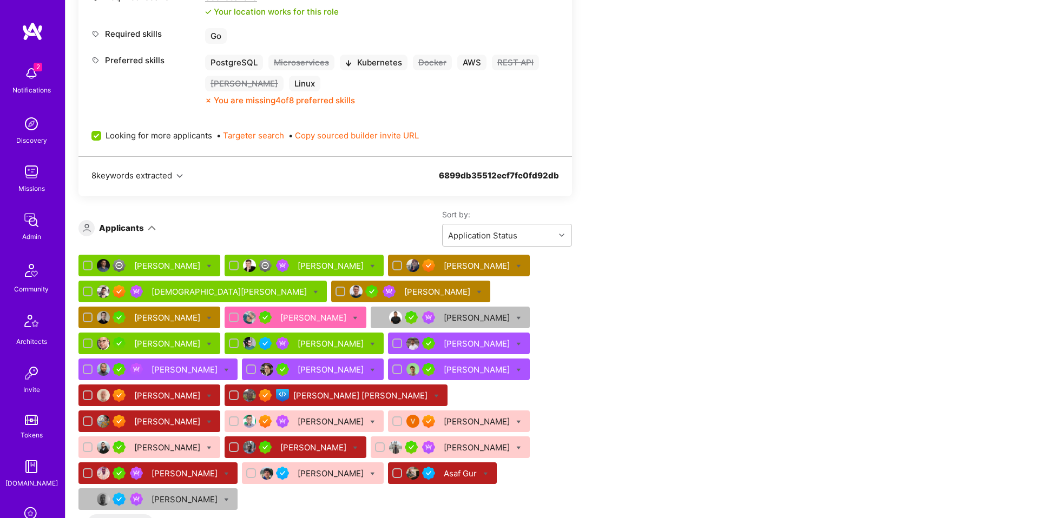
click at [323, 345] on div "[PERSON_NAME]" at bounding box center [332, 343] width 68 height 11
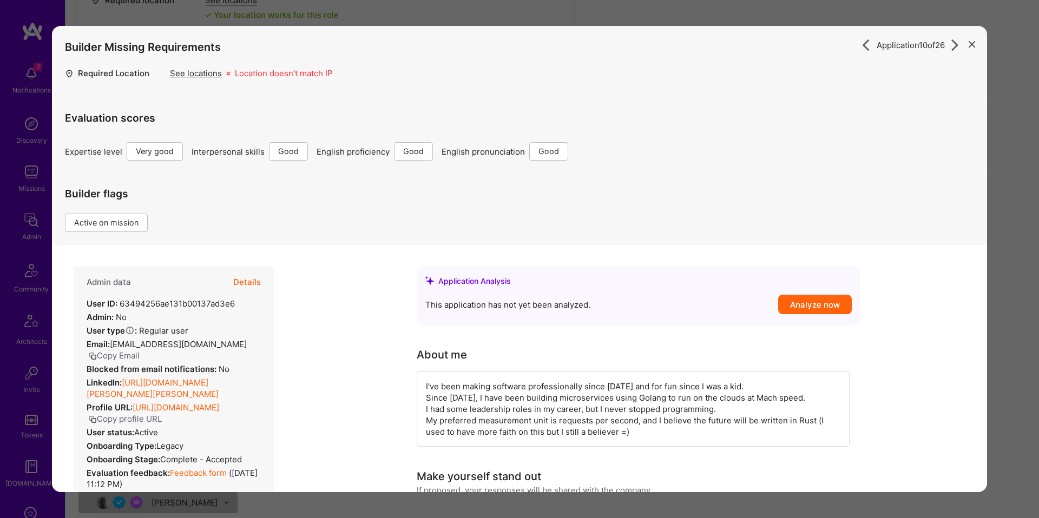
scroll to position [681, 0]
click at [253, 278] on button "Details" at bounding box center [247, 282] width 28 height 31
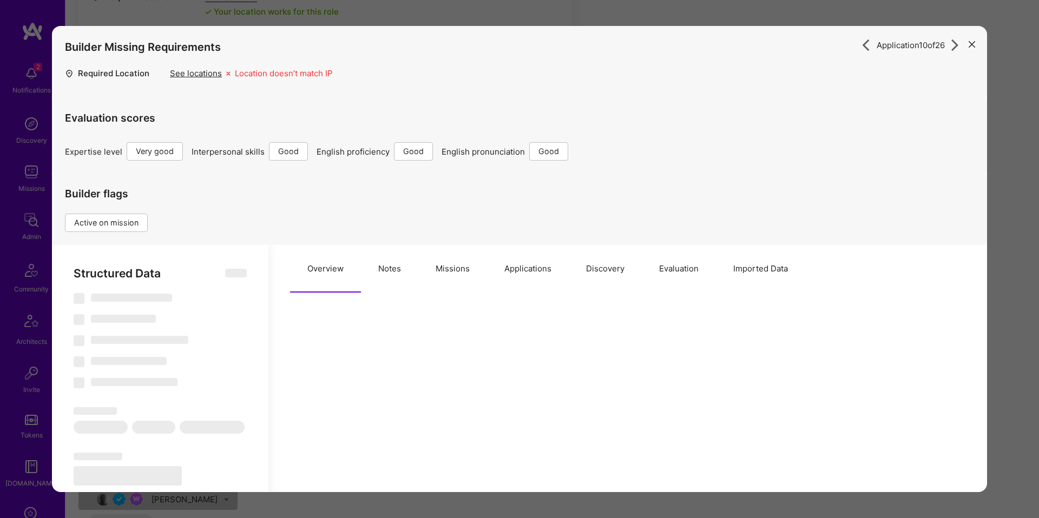
click at [443, 275] on button "Missions" at bounding box center [452, 269] width 69 height 48
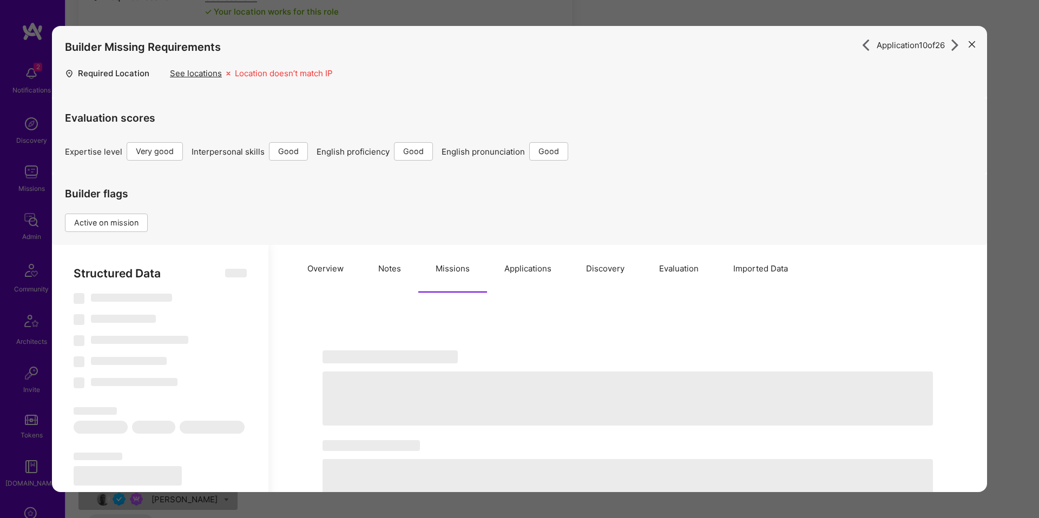
select select "Right Now"
select select "5"
select select "4"
select select "6"
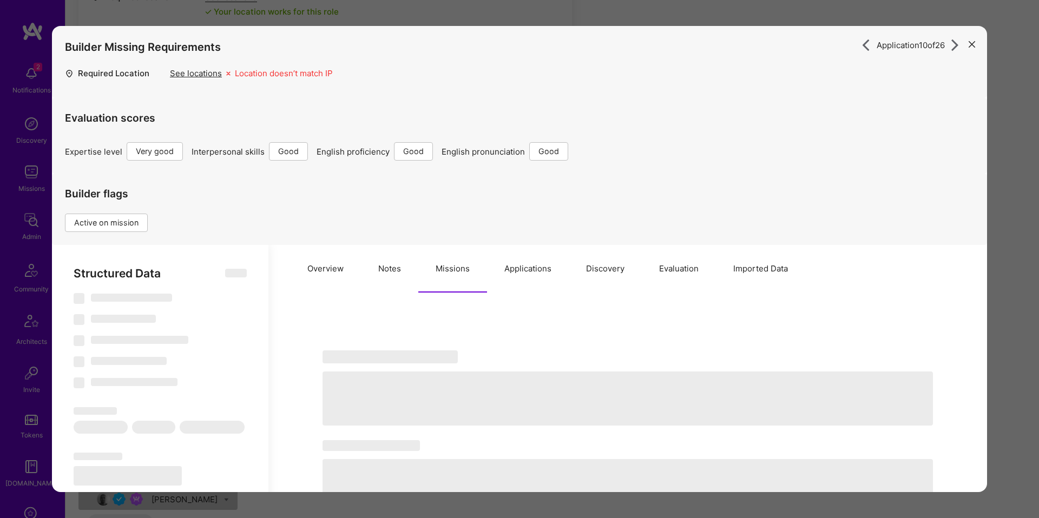
select select "PT"
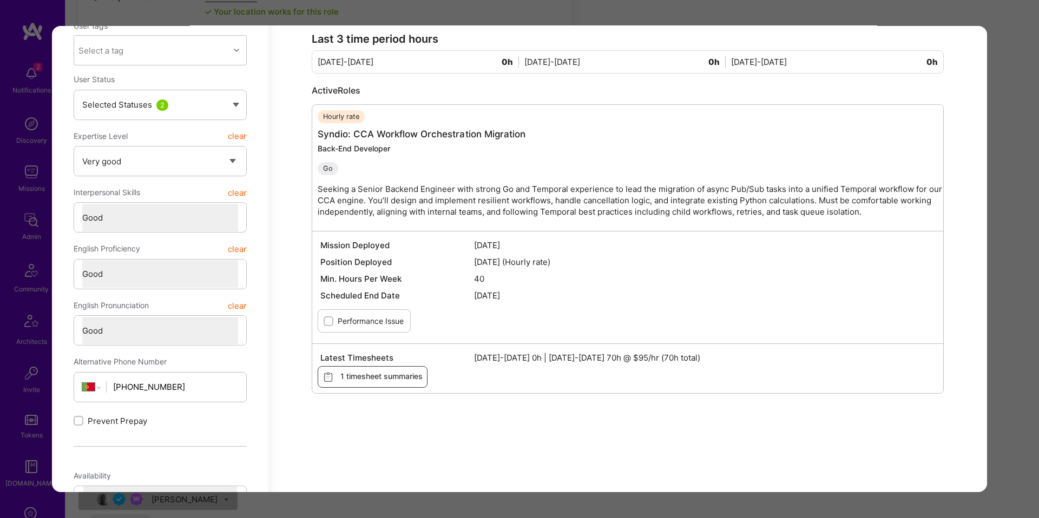
scroll to position [332, 0]
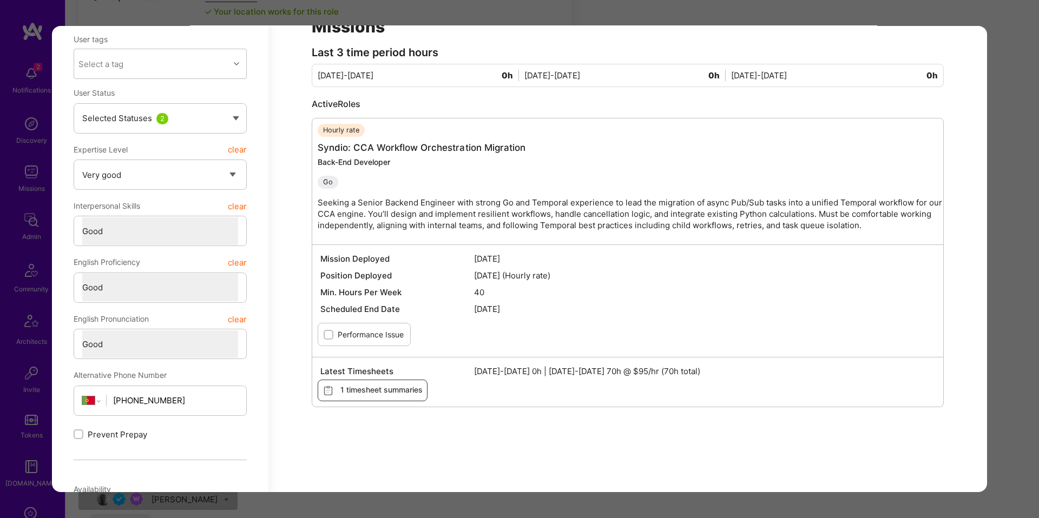
click at [1013, 229] on div "Application 10 of 26 Builder Missing Requirements Required Location See locatio…" at bounding box center [519, 259] width 1039 height 518
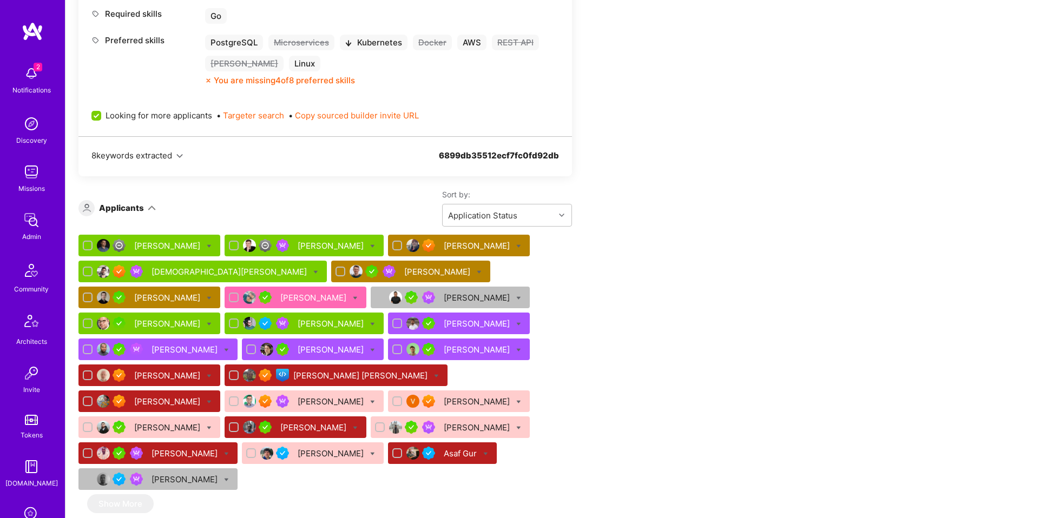
scroll to position [712, 0]
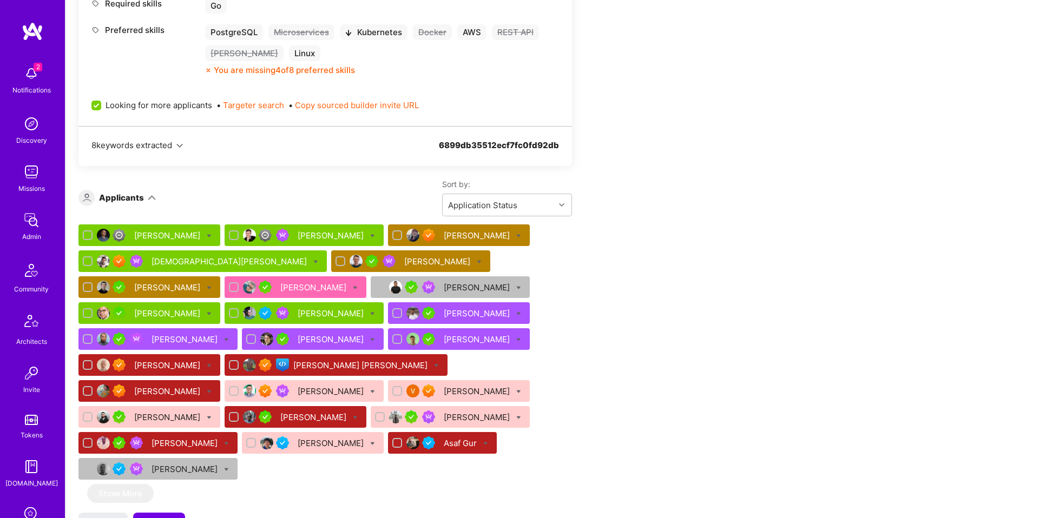
click at [328, 316] on div "[PERSON_NAME]" at bounding box center [332, 313] width 68 height 11
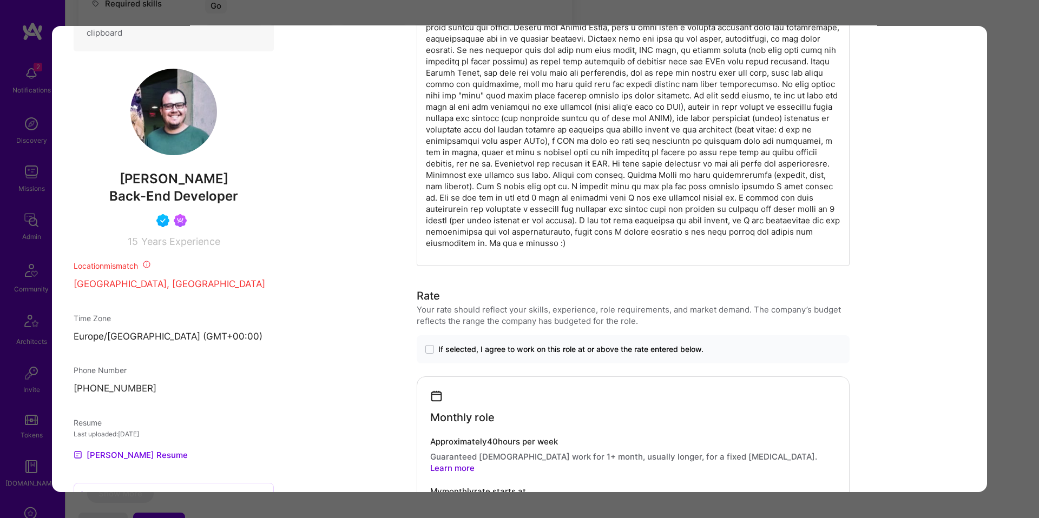
scroll to position [668, 0]
click at [36, 181] on div "Application 10 of 26 Builder Missing Requirements Required Location See locatio…" at bounding box center [519, 259] width 1039 height 518
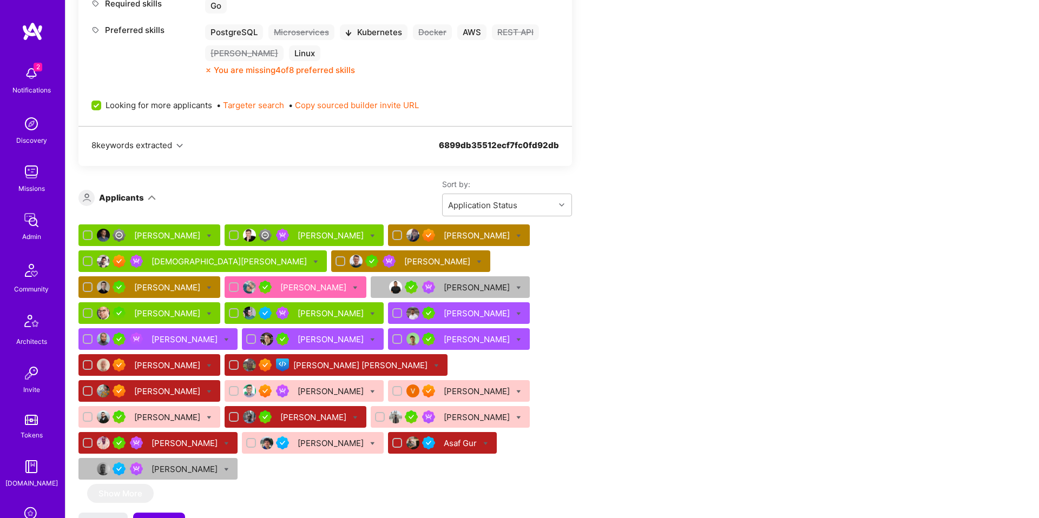
click at [375, 312] on icon at bounding box center [372, 314] width 5 height 5
checkbox input "true"
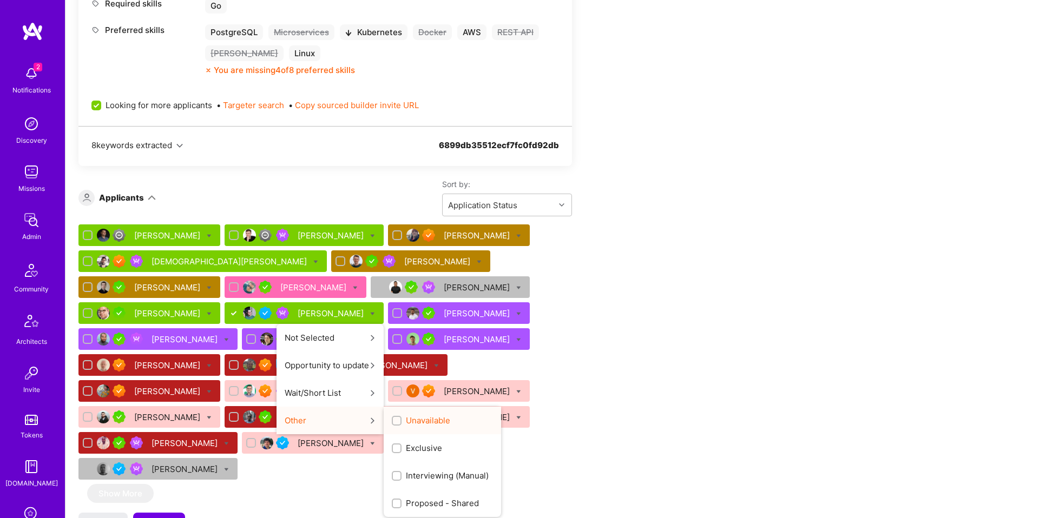
click at [432, 421] on span "Unavailable" at bounding box center [428, 420] width 44 height 11
click at [402, 421] on input "Unavailable" at bounding box center [398, 422] width 8 height 8
checkbox input "true"
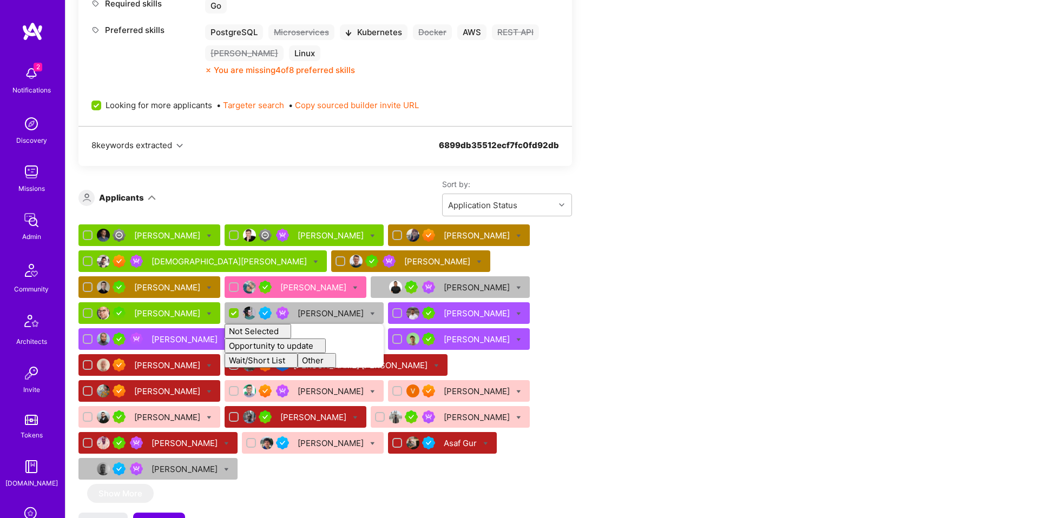
checkbox input "false"
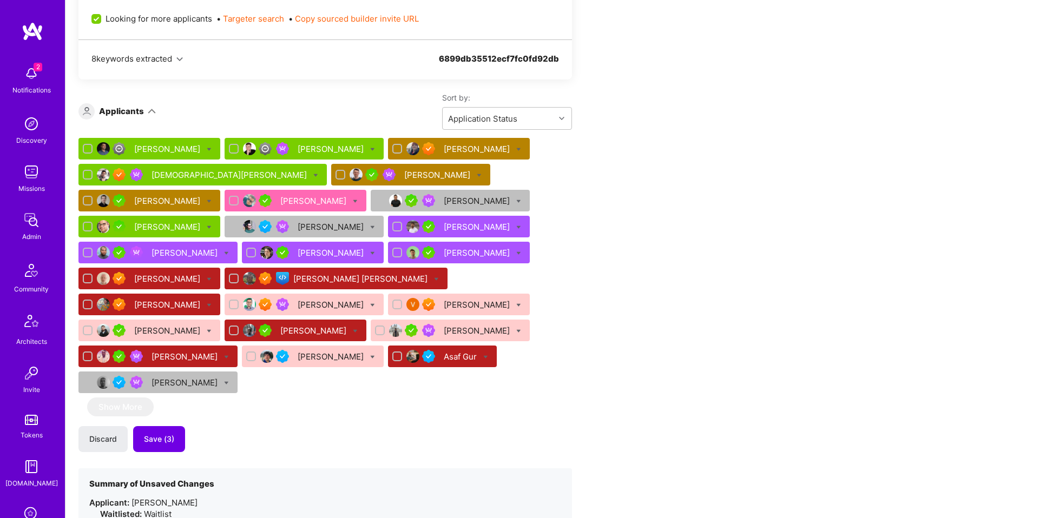
scroll to position [804, 0]
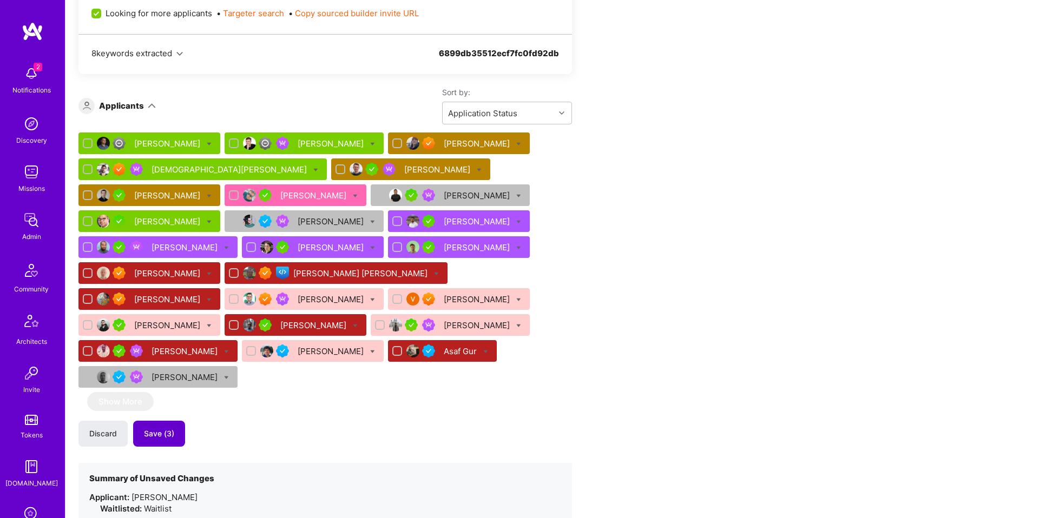
click at [174, 421] on button "Save (3)" at bounding box center [159, 434] width 52 height 26
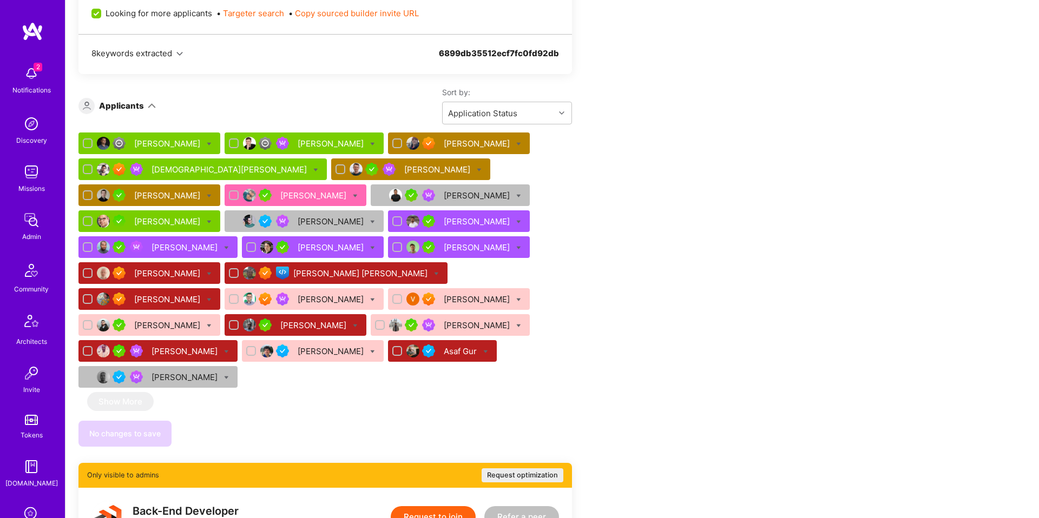
click at [370, 248] on icon at bounding box center [372, 248] width 5 height 5
checkbox input "true"
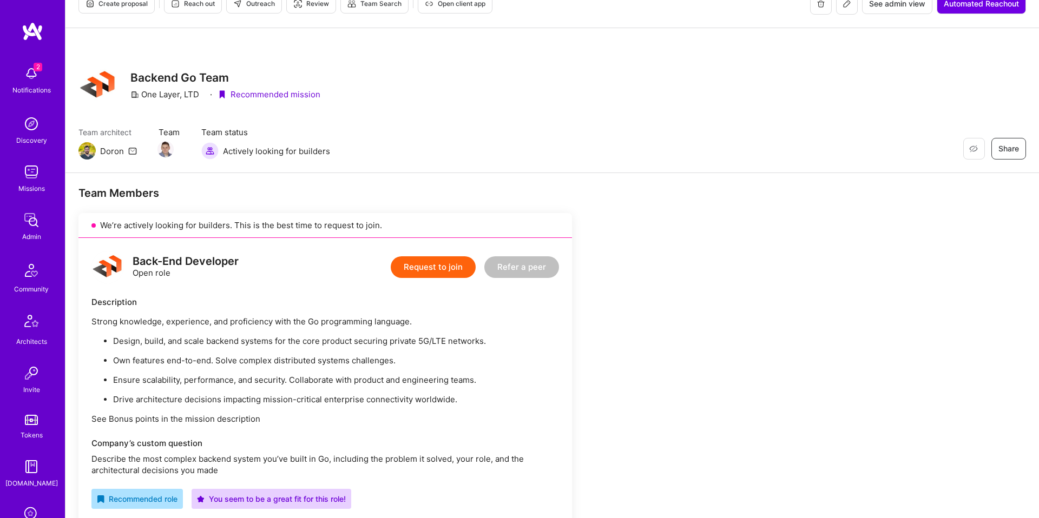
scroll to position [0, 0]
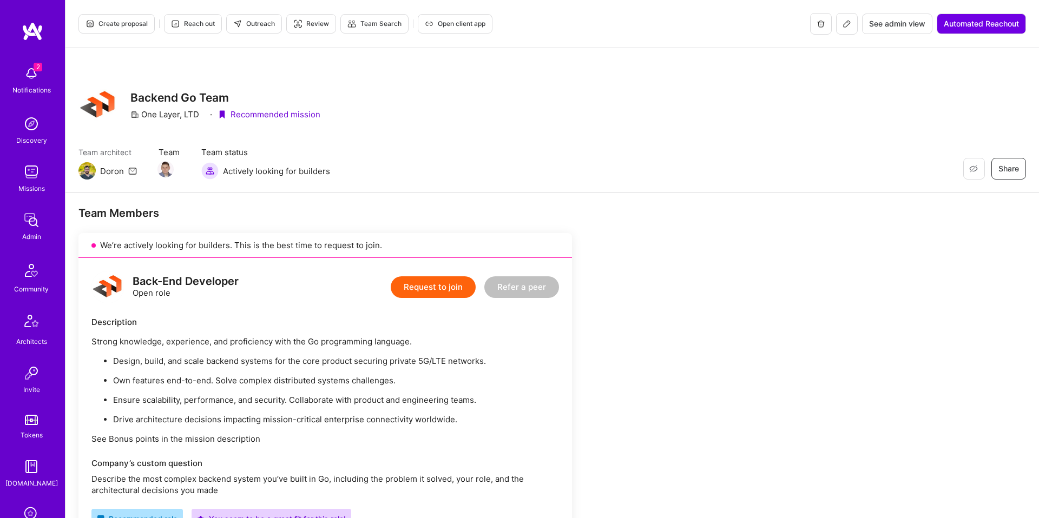
click at [313, 26] on span "Review" at bounding box center [311, 24] width 36 height 10
click at [387, 237] on div "We’re actively looking for builders. This is the best time to request to join." at bounding box center [325, 245] width 494 height 25
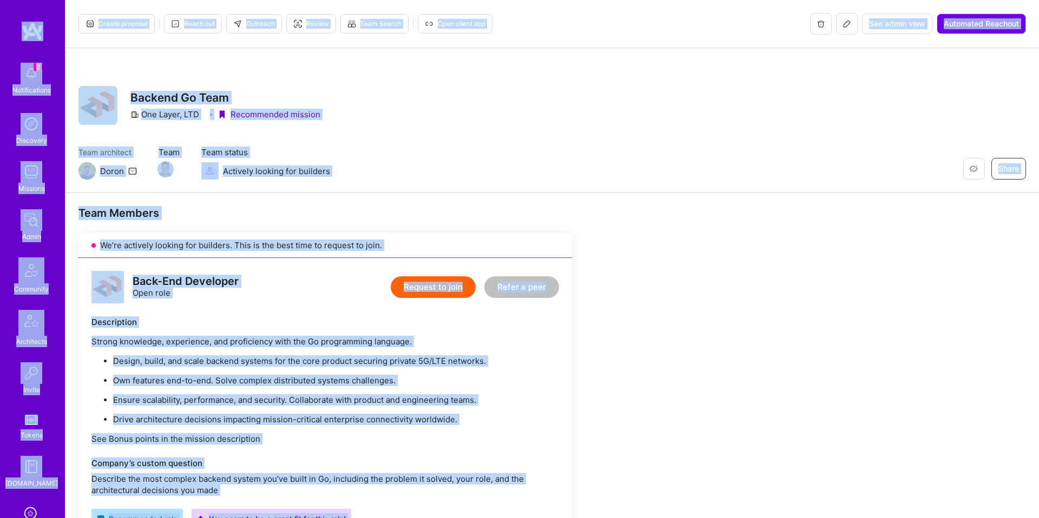
copy div "2 Notifications Discovery Missions Admin Community Architects Invite Tokens A.G…"
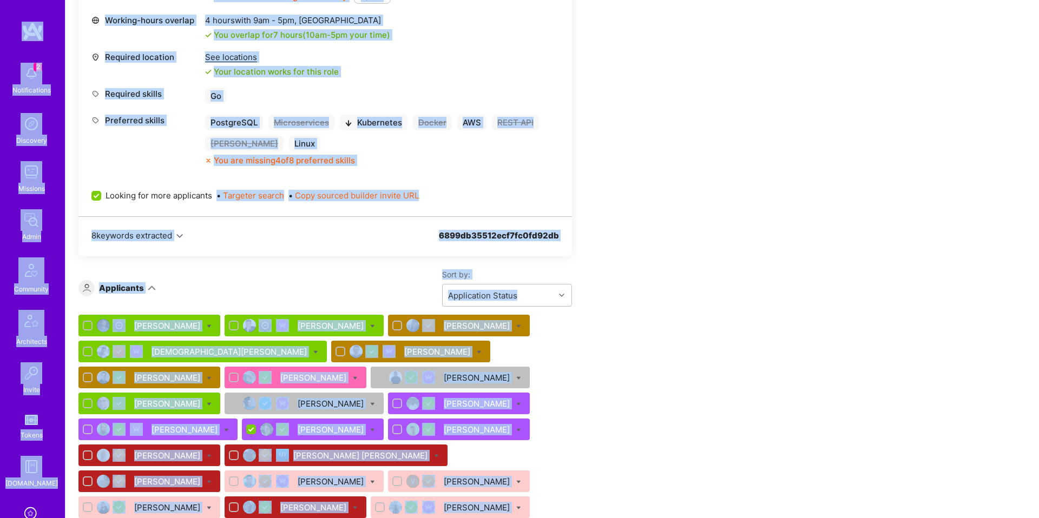
scroll to position [669, 0]
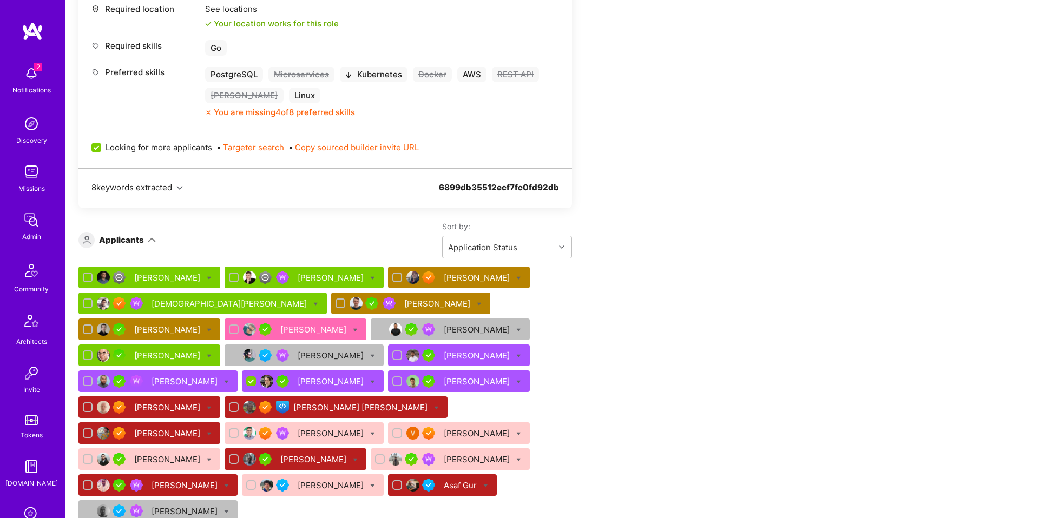
drag, startPoint x: 687, startPoint y: 132, endPoint x: 685, endPoint y: 123, distance: 9.5
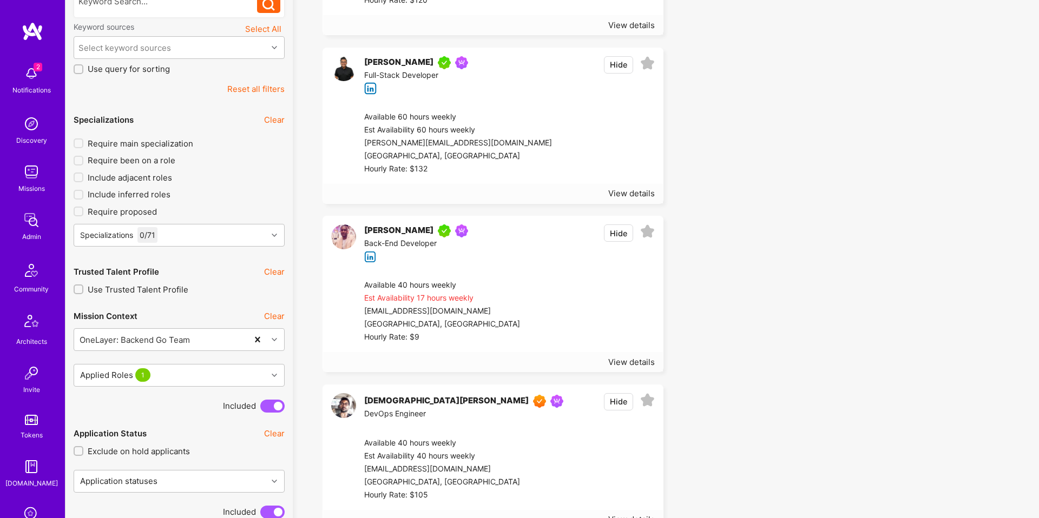
scroll to position [258, 0]
click at [174, 374] on div "Applied Roles 1" at bounding box center [170, 375] width 193 height 22
click at [278, 365] on div at bounding box center [275, 375] width 17 height 22
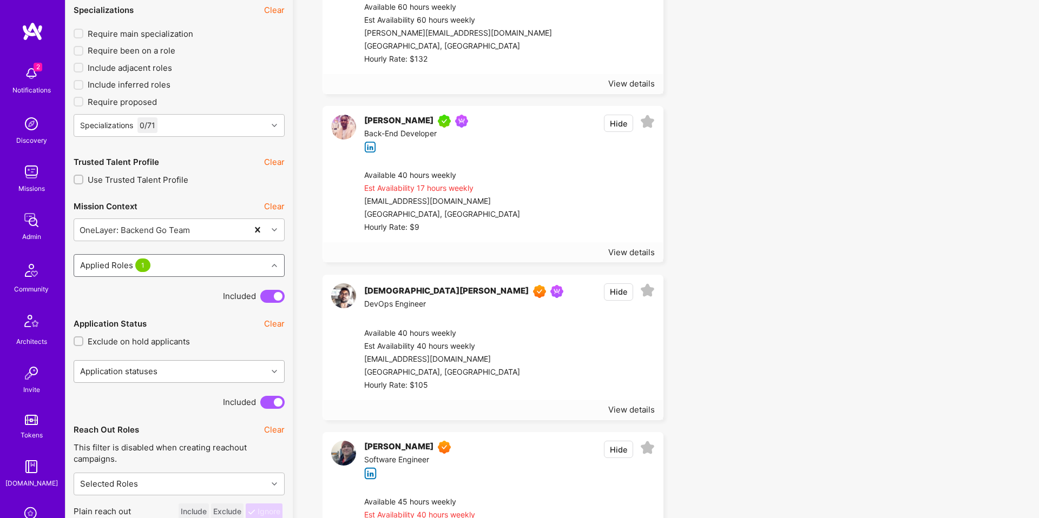
click at [132, 383] on div "Application statuses" at bounding box center [179, 371] width 211 height 23
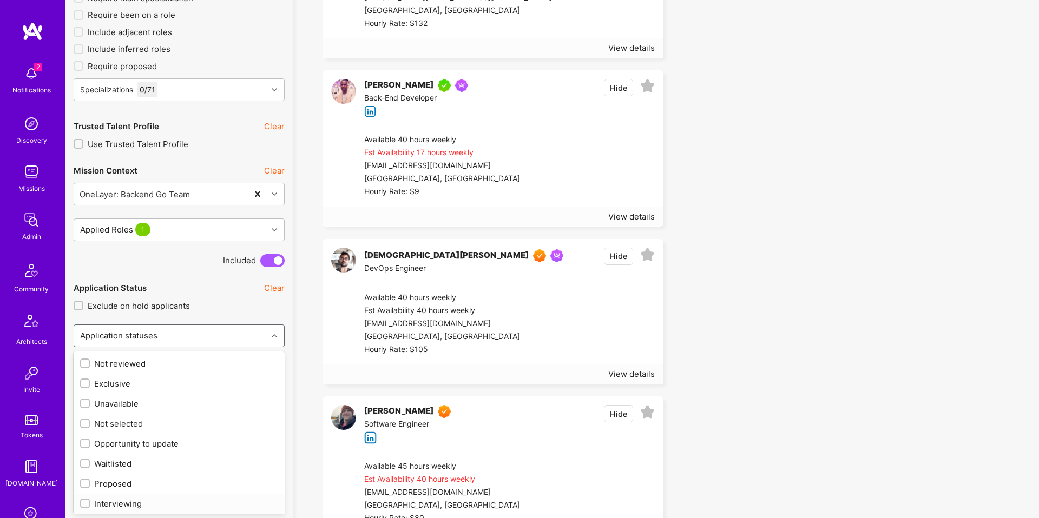
scroll to position [22, 0]
click at [81, 501] on div at bounding box center [85, 502] width 10 height 10
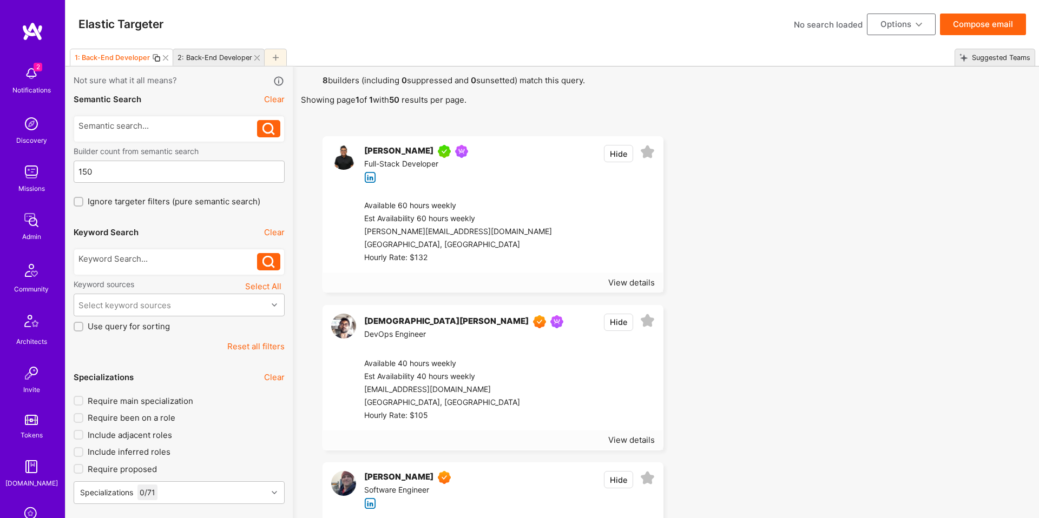
click at [616, 156] on button "Hide" at bounding box center [618, 153] width 29 height 17
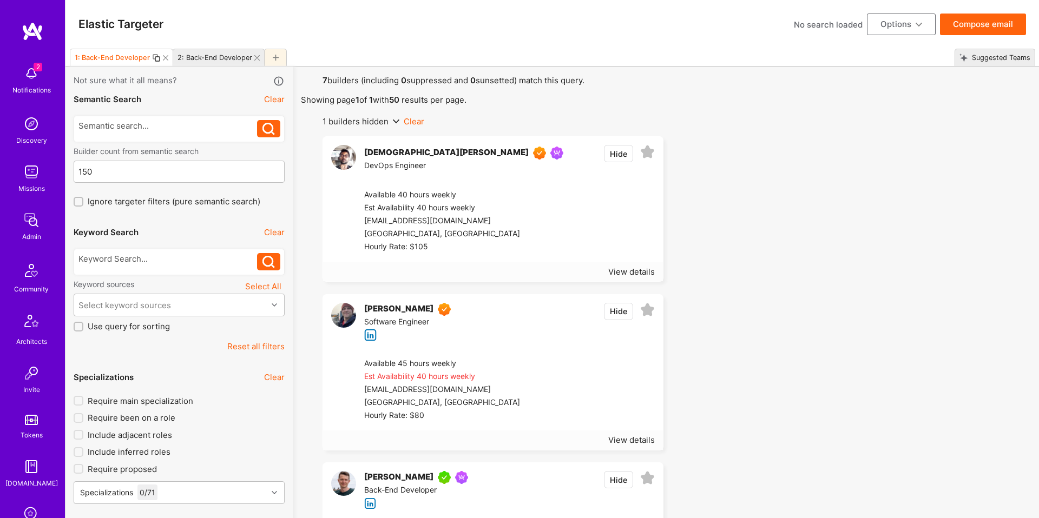
click at [621, 312] on button "Hide" at bounding box center [618, 311] width 29 height 17
click at [618, 313] on button "Hide" at bounding box center [618, 311] width 29 height 17
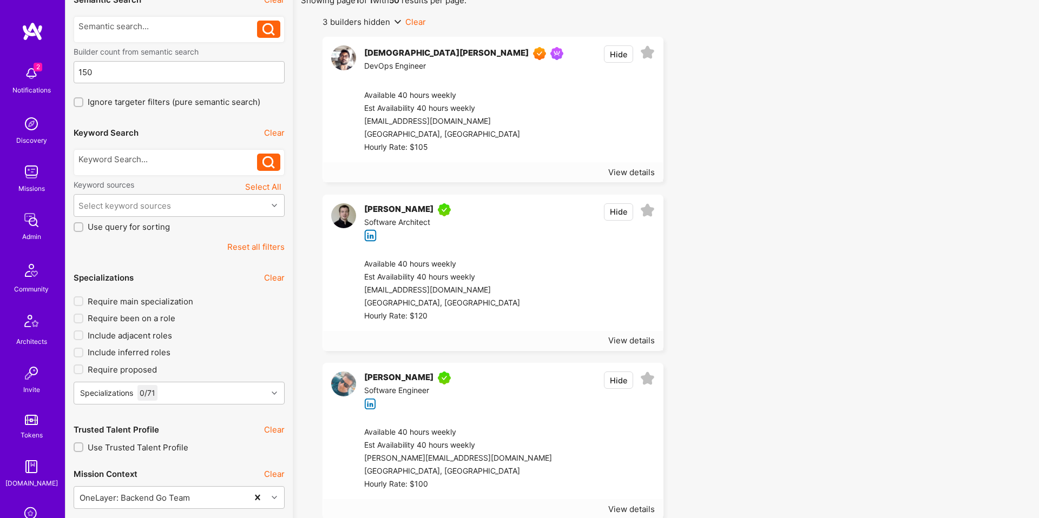
scroll to position [108, 0]
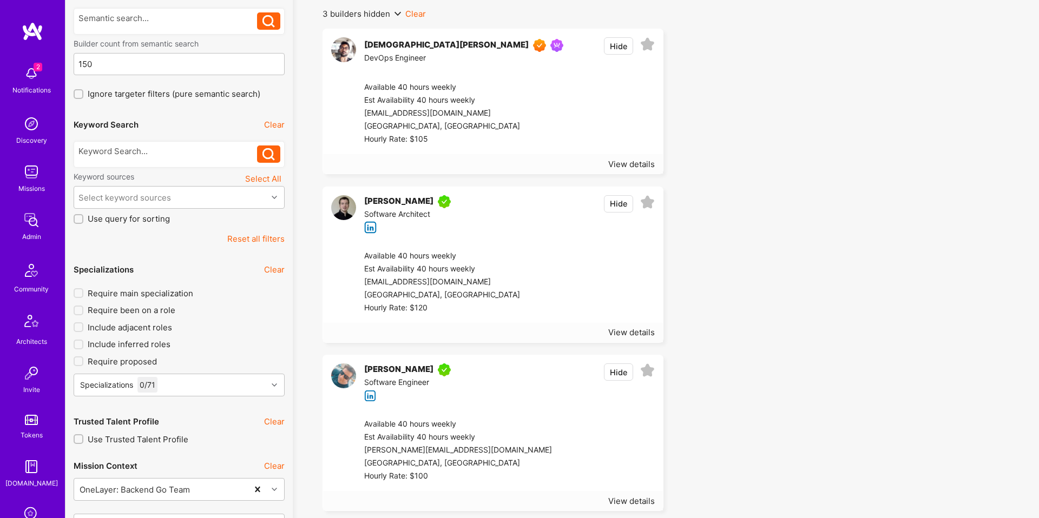
click at [626, 206] on button "Hide" at bounding box center [618, 203] width 29 height 17
click at [620, 206] on button "Hide" at bounding box center [618, 203] width 29 height 17
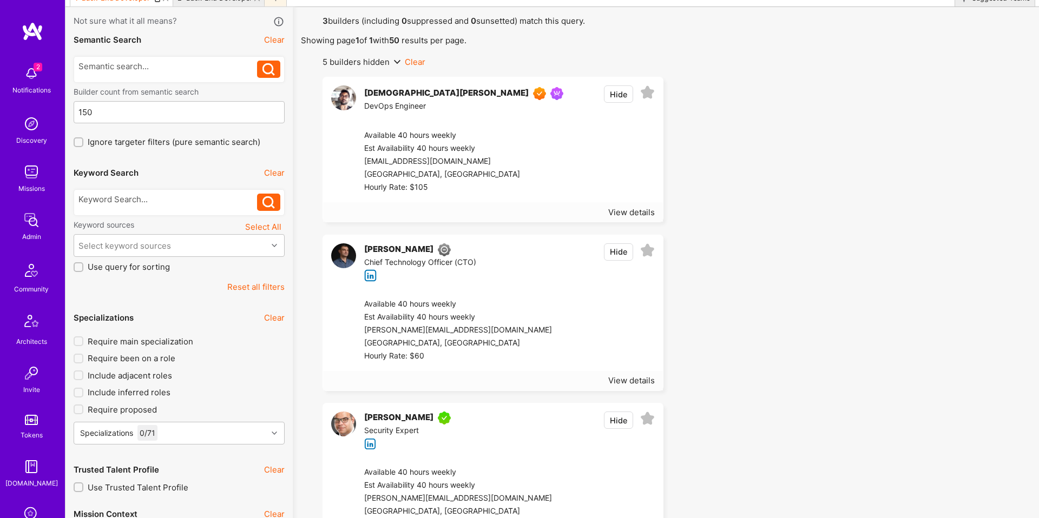
scroll to position [45, 0]
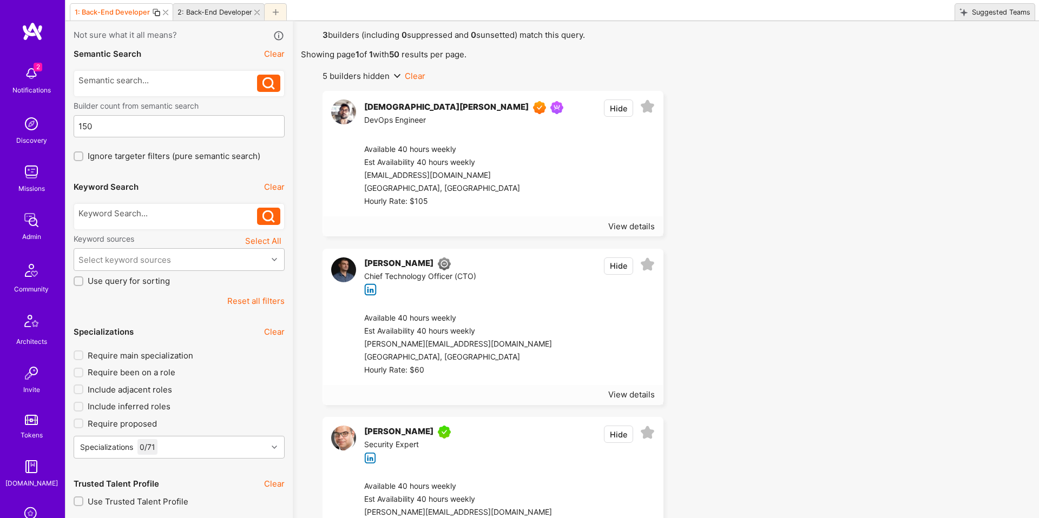
click at [399, 78] on icon at bounding box center [397, 76] width 6 height 6
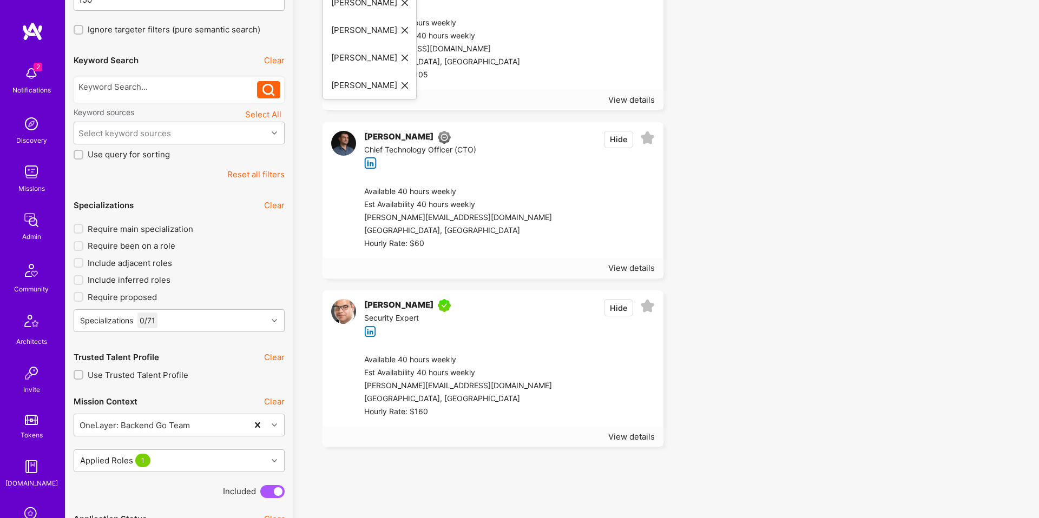
scroll to position [174, 0]
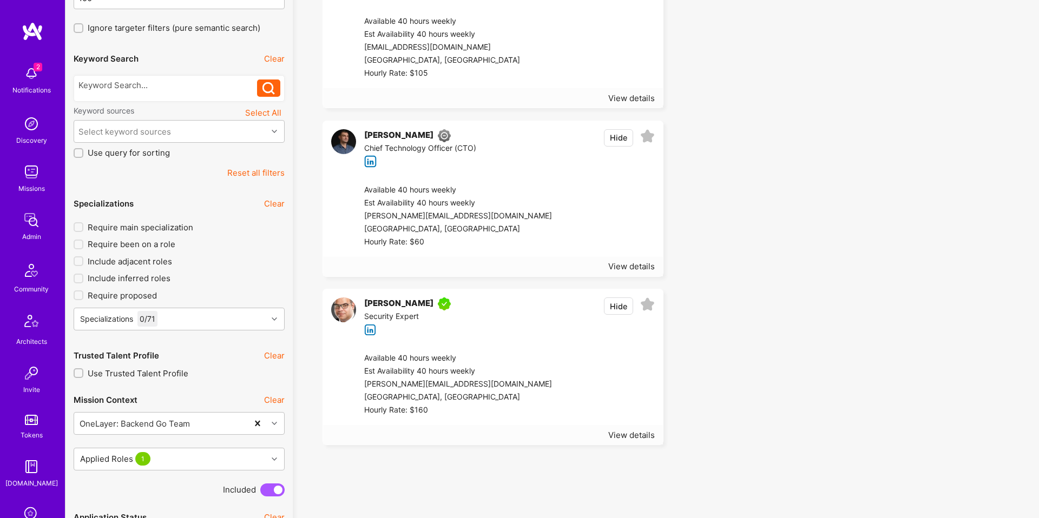
click at [710, 204] on ul "Vedhavyas Singareddi DevOps Engineer Hide Available 40 hours weekly Est Availab…" at bounding box center [666, 204] width 730 height 483
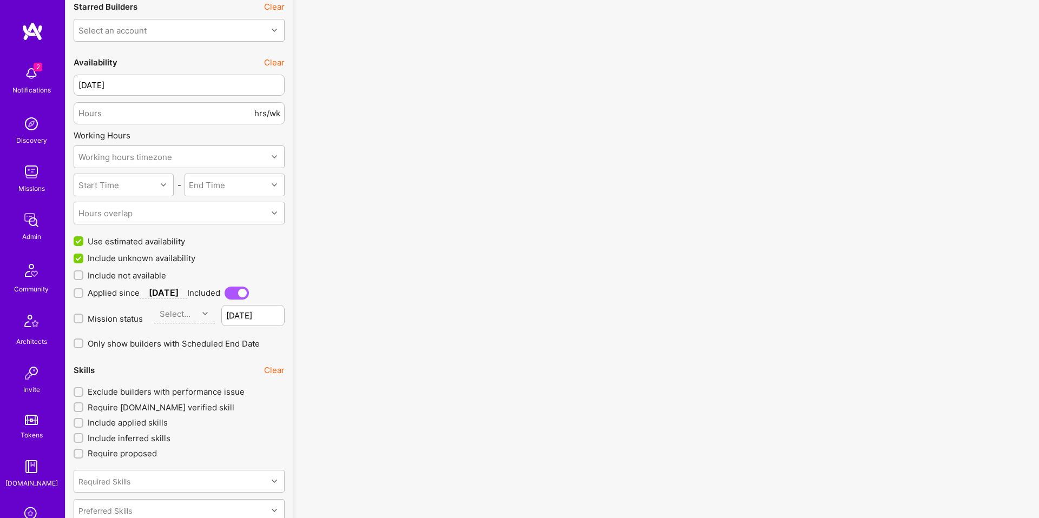
scroll to position [1176, 0]
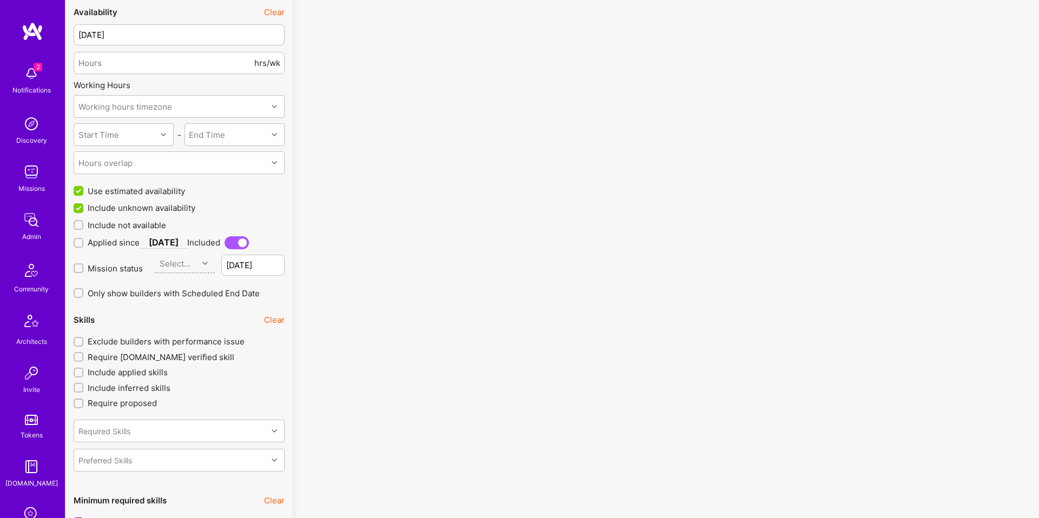
click at [147, 231] on div "Applied since [DATE] Included" at bounding box center [179, 240] width 211 height 18
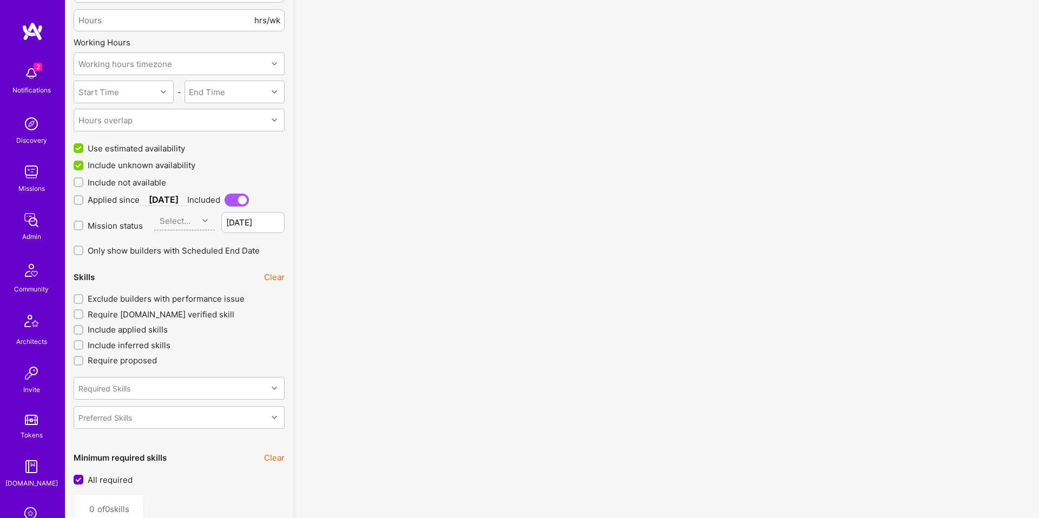
scroll to position [1187, 0]
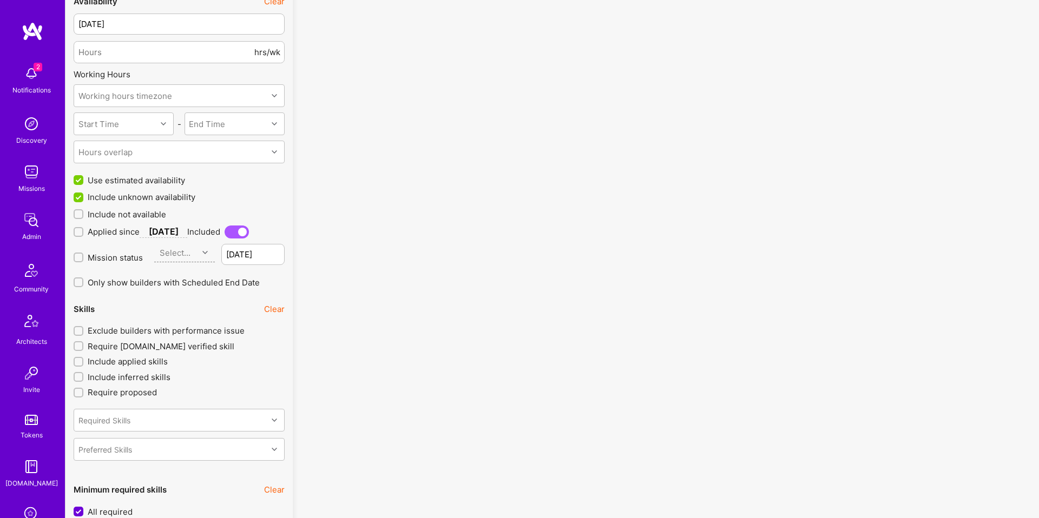
click at [143, 215] on span "Include not available" at bounding box center [127, 214] width 78 height 11
click at [83, 215] on input "Include not available" at bounding box center [80, 215] width 8 height 8
checkbox input "true"
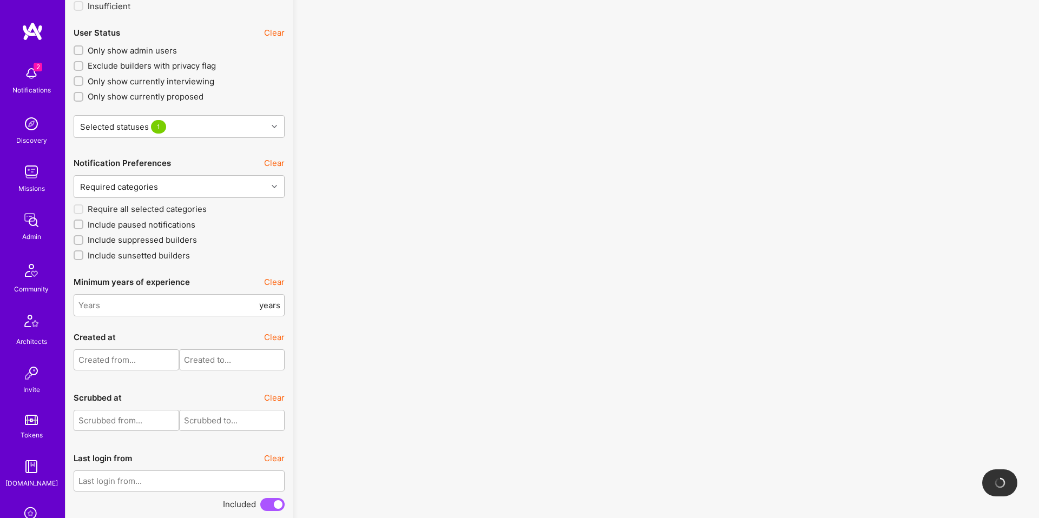
scroll to position [2492, 0]
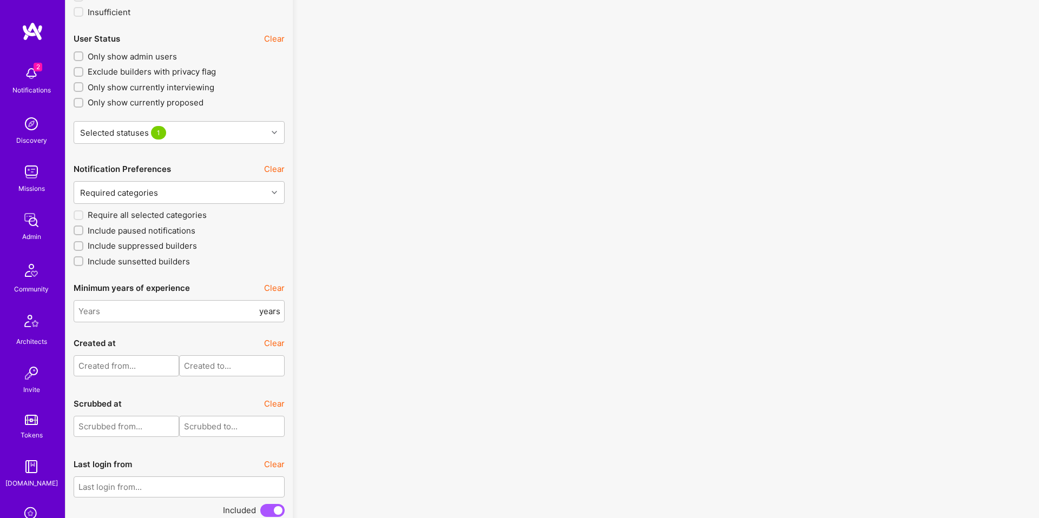
click at [144, 245] on span "Include suppressed builders" at bounding box center [142, 245] width 109 height 11
click at [83, 245] on input "Include suppressed builders" at bounding box center [80, 247] width 8 height 8
checkbox input "true"
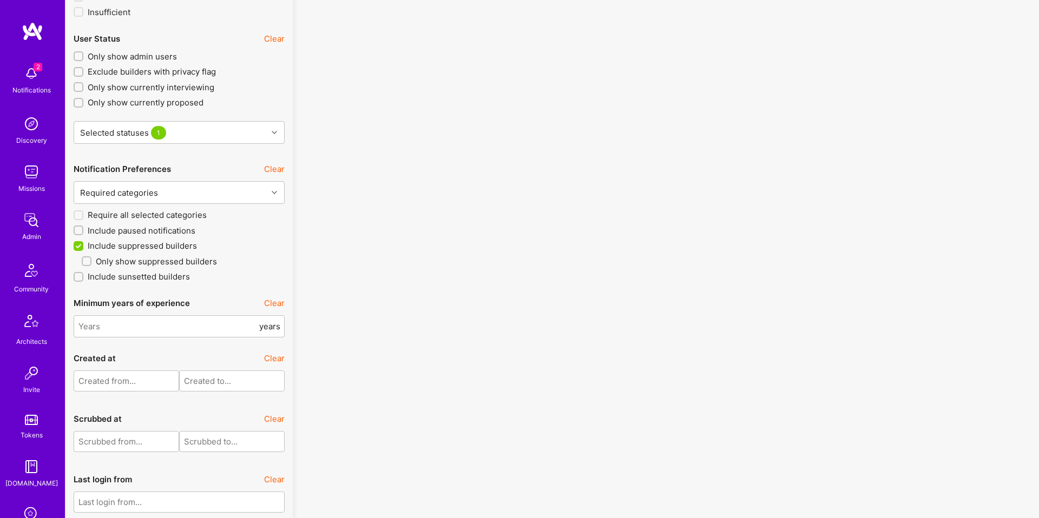
click at [133, 277] on span "Include sunsetted builders" at bounding box center [139, 276] width 102 height 11
click at [83, 277] on input "Include sunsetted builders" at bounding box center [80, 278] width 8 height 8
checkbox input "true"
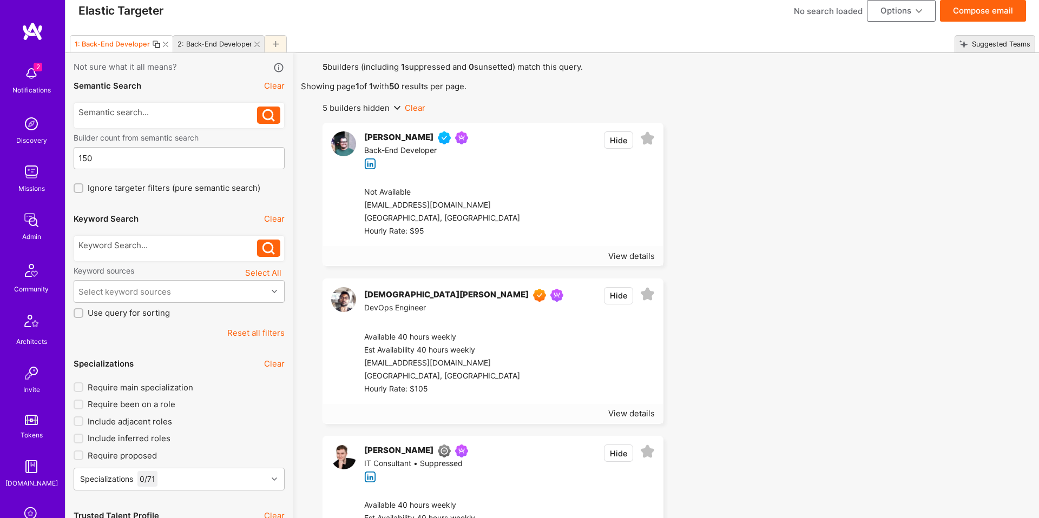
scroll to position [16, 0]
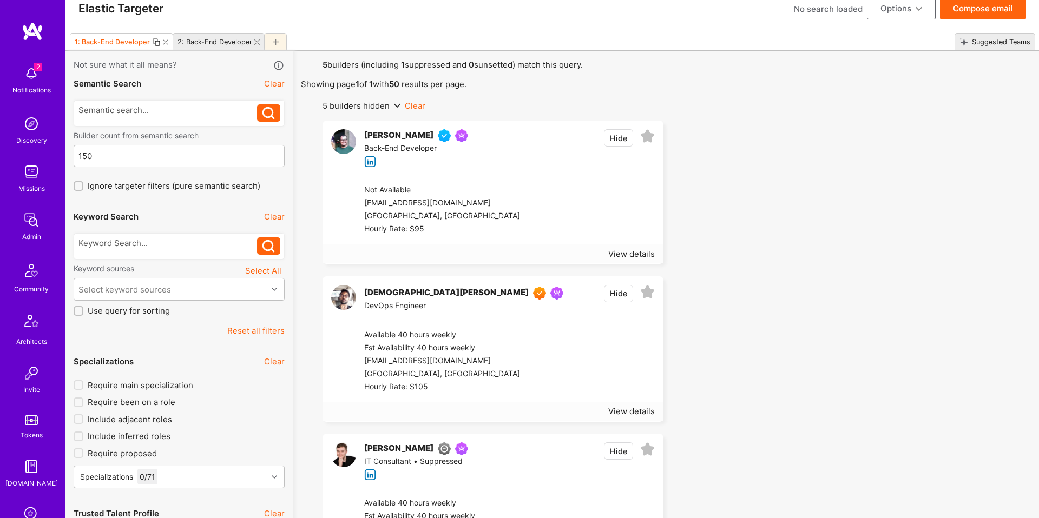
click at [617, 143] on button "Hide" at bounding box center [618, 137] width 29 height 17
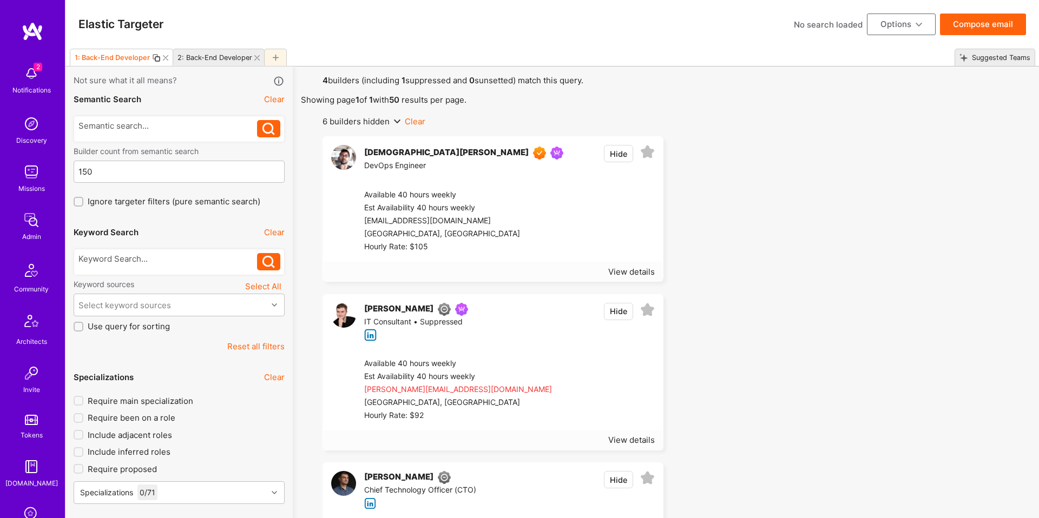
click at [960, 30] on button "Compose email" at bounding box center [983, 25] width 86 height 22
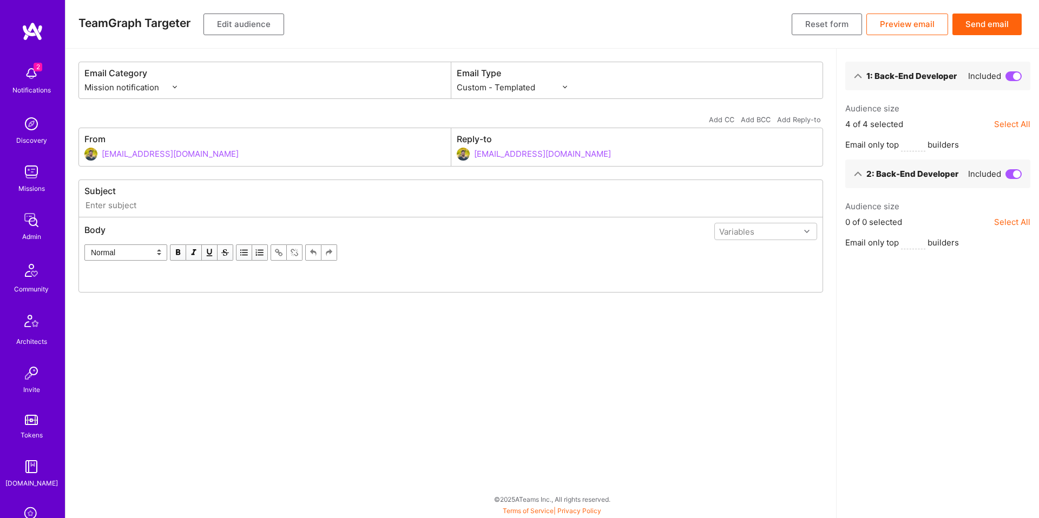
click at [508, 88] on select "Custom - Templated Custom - Plain Reachout - Templated Reachout - Templated (v2…" at bounding box center [512, 87] width 110 height 11
select select "custom-plain"
click at [457, 93] on select "Custom - Templated Custom - Plain Reachout - Templated Reachout - Templated (v2…" at bounding box center [512, 87] width 110 height 11
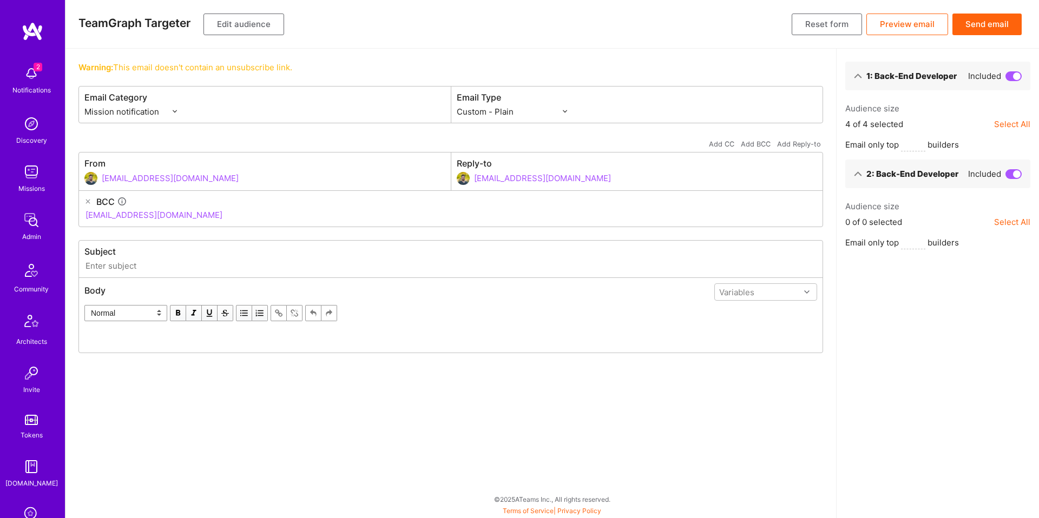
click at [134, 340] on div "Edit text" at bounding box center [451, 336] width 722 height 11
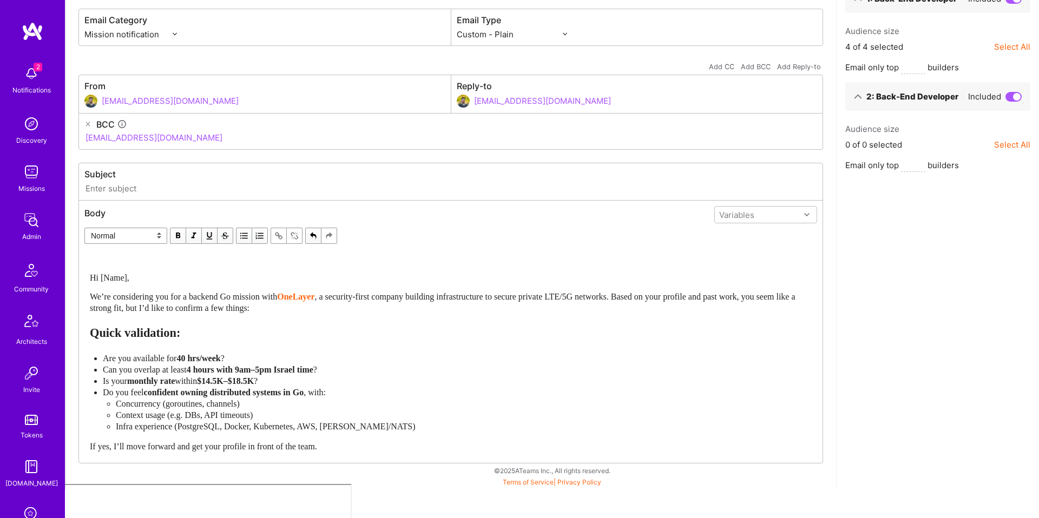
scroll to position [80, 0]
click at [199, 299] on span "We’re considering you for a backend Go mission with" at bounding box center [183, 294] width 187 height 9
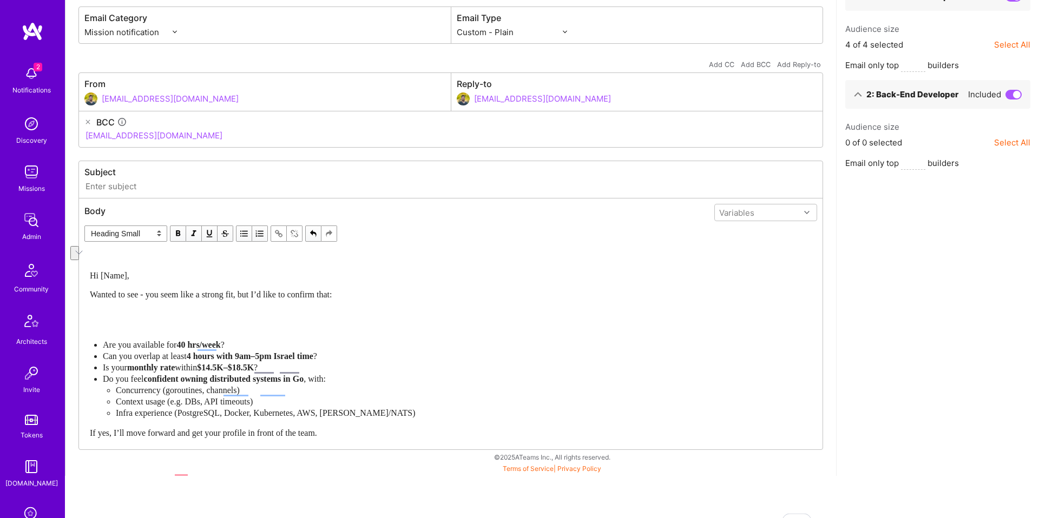
select select "unstyled"
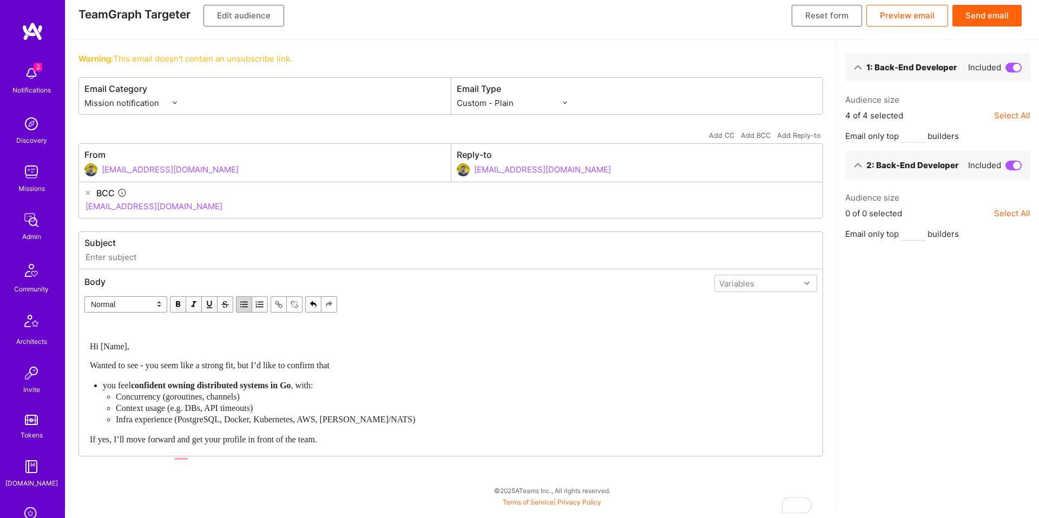
scroll to position [30, 0]
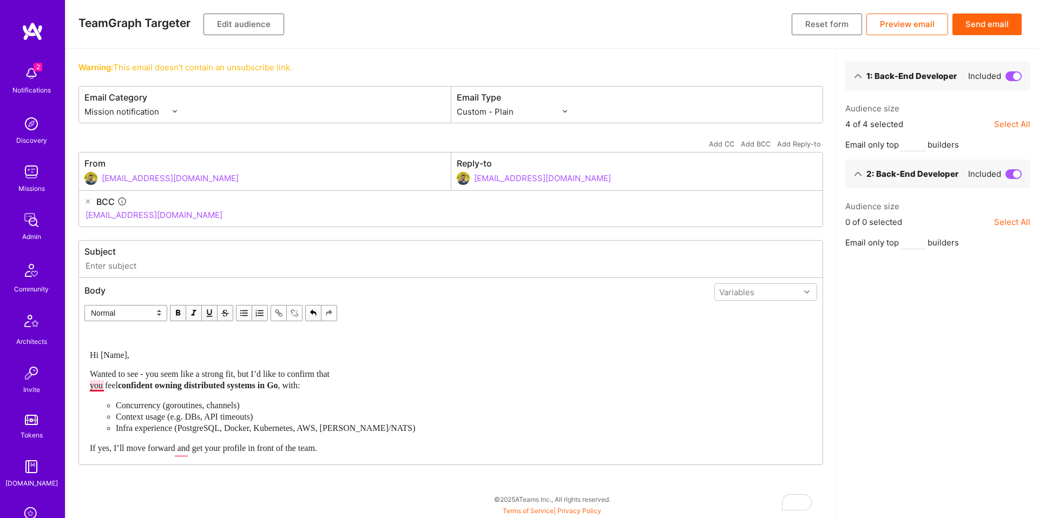
click at [92, 370] on span "Wanted to see - you seem like a strong fit, but I’d like to confirm that you fe…" at bounding box center [210, 380] width 240 height 21
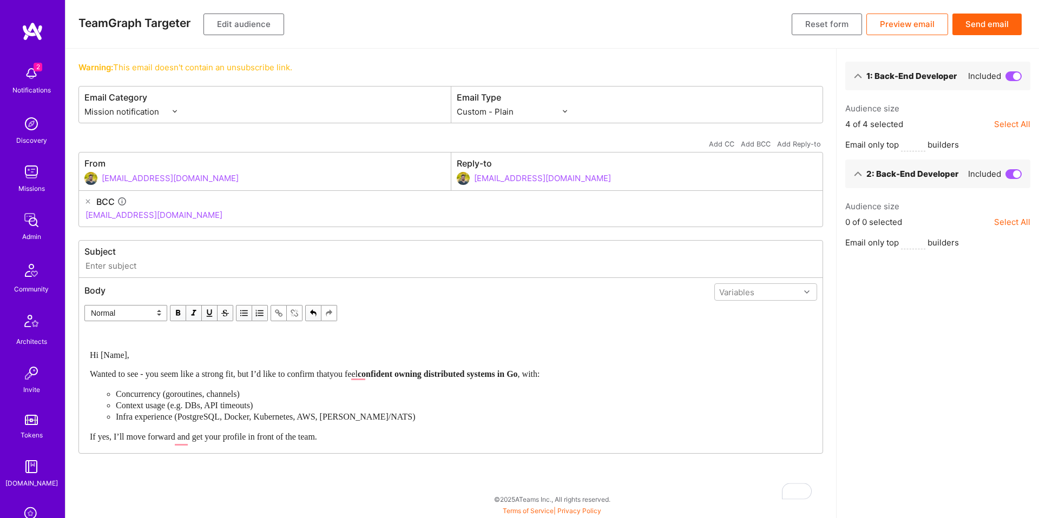
scroll to position [18, 0]
click at [344, 370] on span "Wanted to see - you seem like a strong fit, but I’d like to confirm that you fe…" at bounding box center [225, 374] width 270 height 9
click at [306, 378] on div "Wanted to see - you seem like a strong fit, but I’d like to confirm that you fe…" at bounding box center [451, 374] width 722 height 11
click at [192, 374] on span "Wanted to see - you seem like a strong fit, but I’d like to confirm that you fe…" at bounding box center [225, 374] width 270 height 9
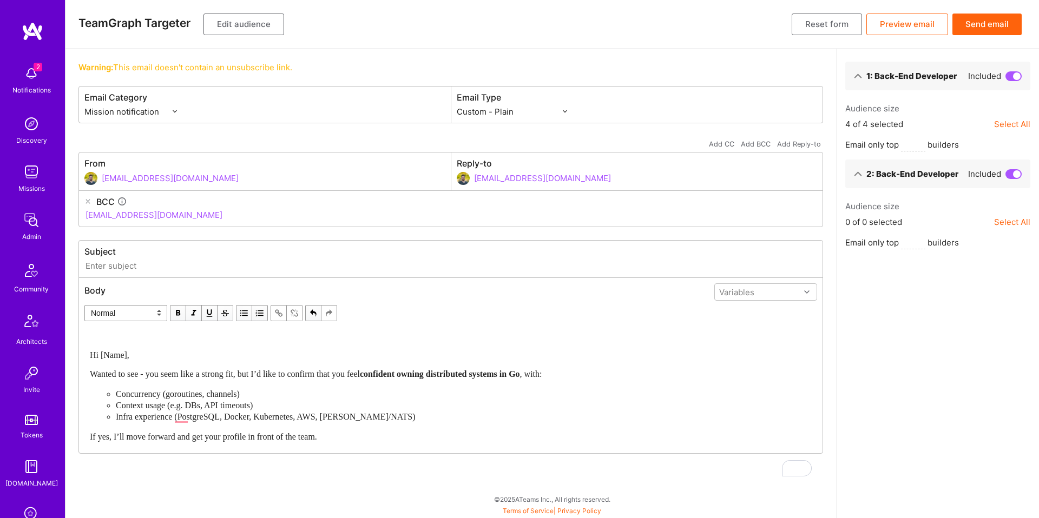
click at [395, 378] on span "confident owning distributed systems in Go" at bounding box center [440, 374] width 160 height 9
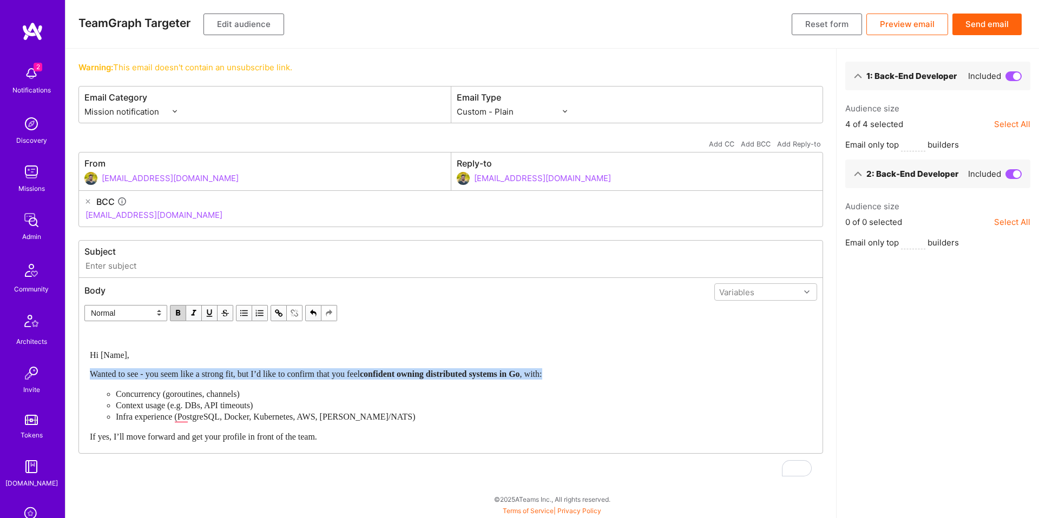
click at [395, 378] on span "confident owning distributed systems in Go" at bounding box center [440, 374] width 160 height 9
click at [209, 376] on span "Wanted to see - you seem like a strong fit, but I’d like to confirm that you fe…" at bounding box center [312, 374] width 445 height 9
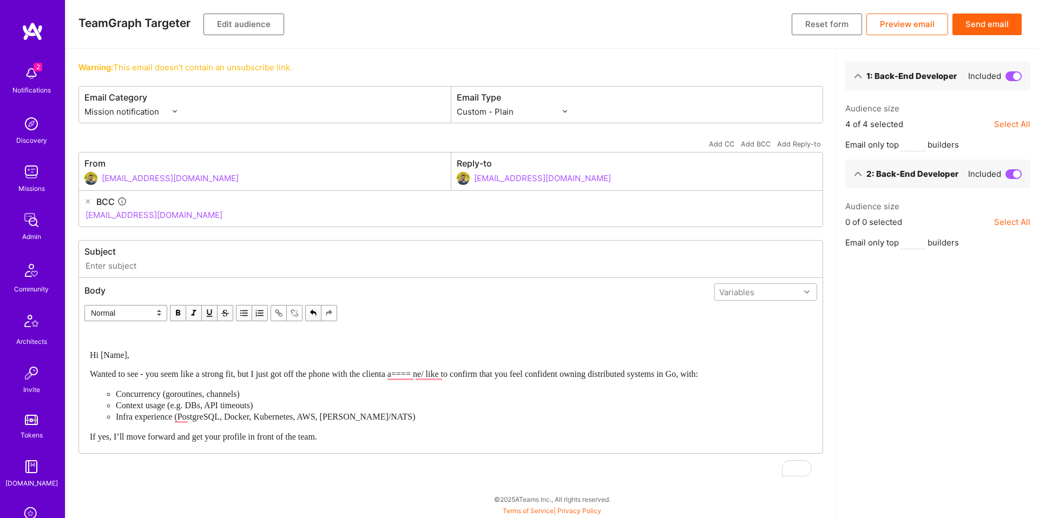
click at [735, 296] on div "Variables" at bounding box center [736, 292] width 35 height 11
click at [735, 327] on div "userFirstName" at bounding box center [765, 335] width 103 height 20
click at [117, 354] on span "Hi [Name]," at bounding box center [110, 355] width 40 height 9
click at [341, 339] on div "To enrich screen reader interactions, please activate Accessibility in Grammarl…" at bounding box center [451, 336] width 722 height 11
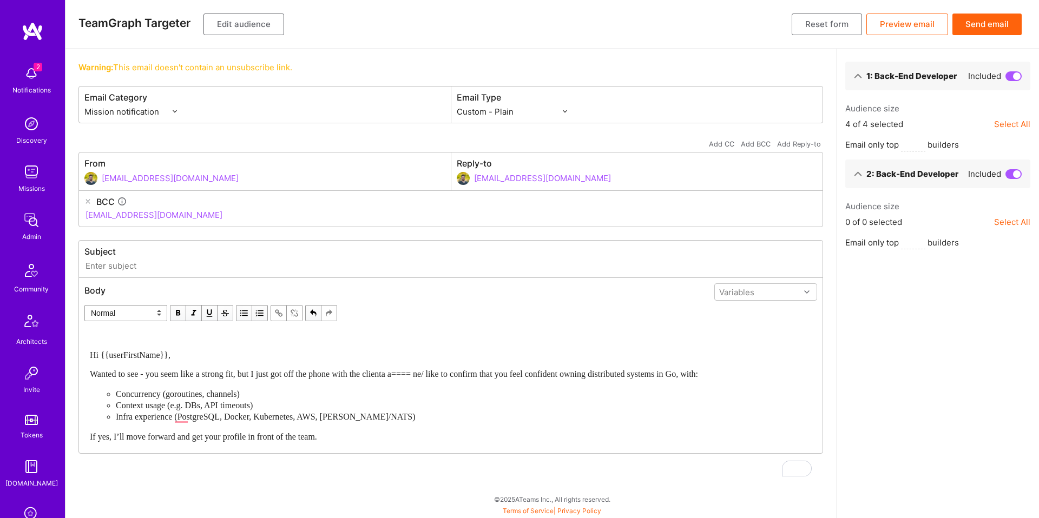
click at [411, 378] on span "Wanted to see - you seem like a strong fit, but I just got off the phone with t…" at bounding box center [394, 374] width 608 height 9
click at [437, 373] on span "Wanted to see - you seem like a strong fit, but I just got off the phone with t…" at bounding box center [394, 374] width 608 height 9
click at [437, 374] on span "Wanted to see - you seem like a strong fit, but I just got off the phone with t…" at bounding box center [394, 374] width 608 height 9
click at [416, 443] on div "Hi {{userFirstName}}, Wanted to see - you seem like a strong fit, but I just go…" at bounding box center [451, 387] width 722 height 112
click at [414, 443] on div "Hi {{userFirstName}}, Wanted to see - you seem like a strong fit, but I just go…" at bounding box center [451, 387] width 722 height 112
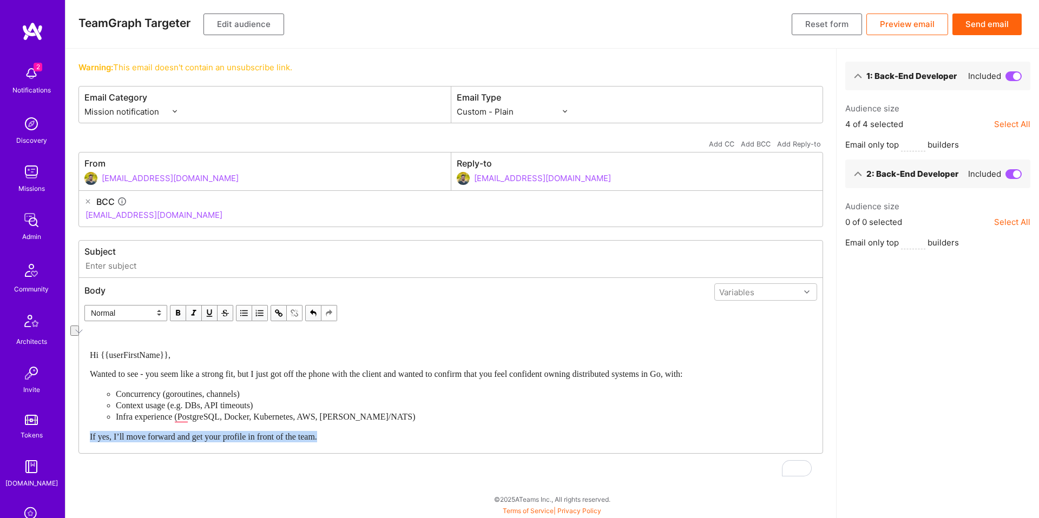
click at [412, 443] on div "If yes, I’ll move forward and get your profile in front of the team." at bounding box center [451, 436] width 722 height 11
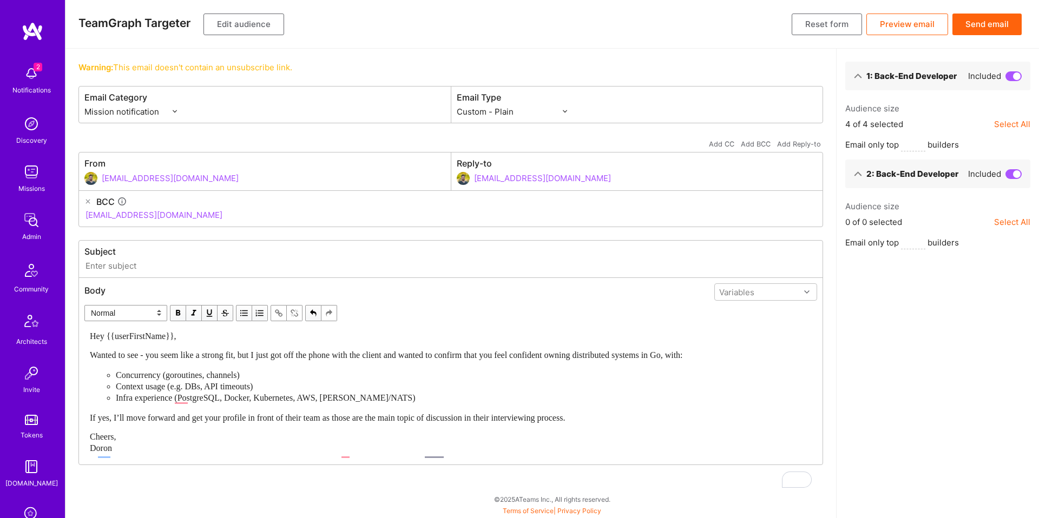
click at [192, 263] on input "text" at bounding box center [450, 266] width 733 height 12
paste input "Quick check – OneLayer Go backend role"
type input "Quick check – [DOMAIN_NAME] X OneLayer Go backend role"
click at [972, 20] on button "Send email" at bounding box center [986, 25] width 69 height 22
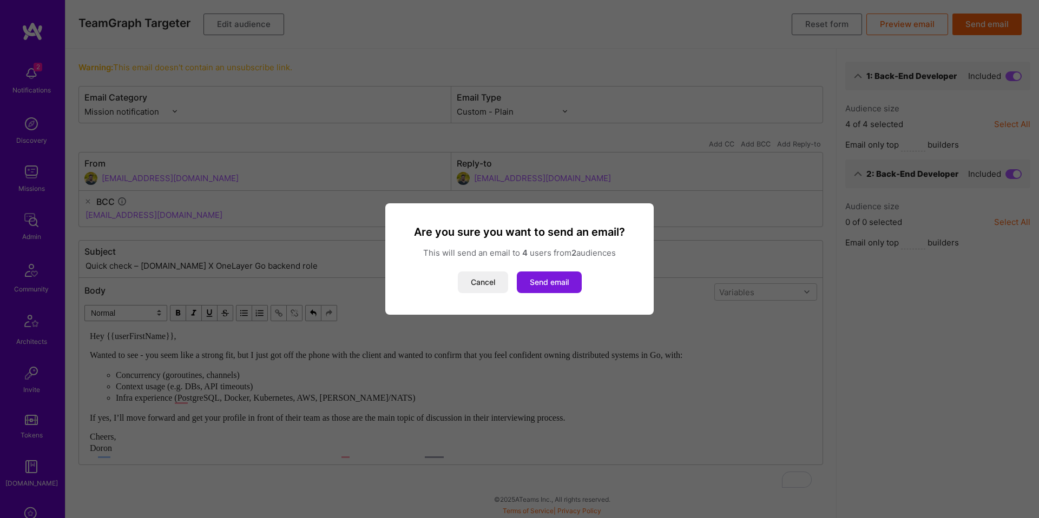
click at [569, 286] on button "Send email" at bounding box center [549, 283] width 65 height 22
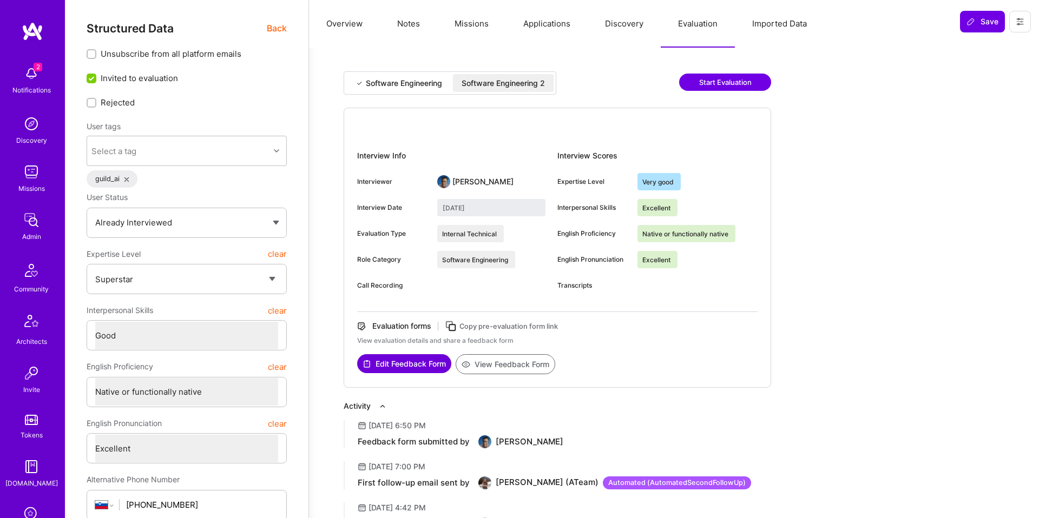
select select "7"
select select "4"
select select "7"
select select "SI"
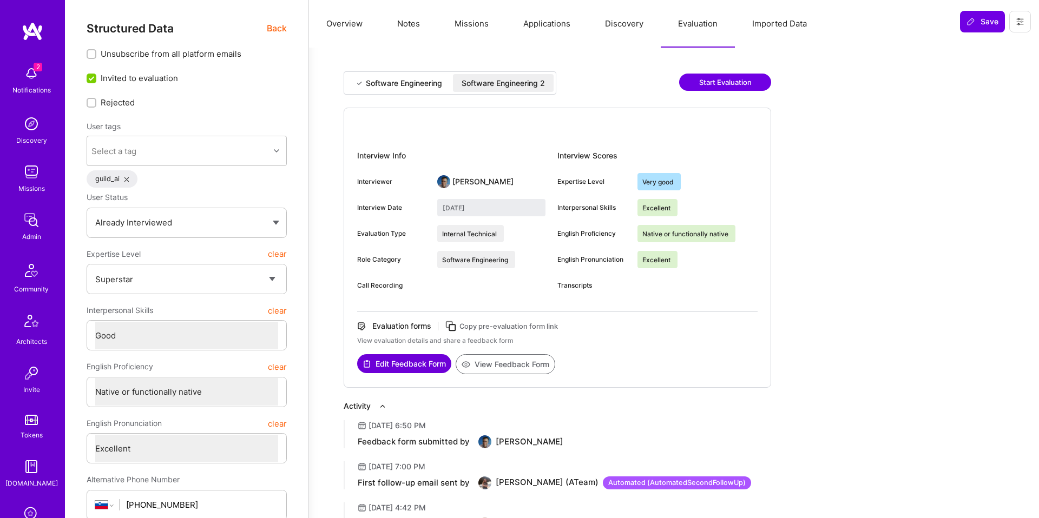
select select "Right Now"
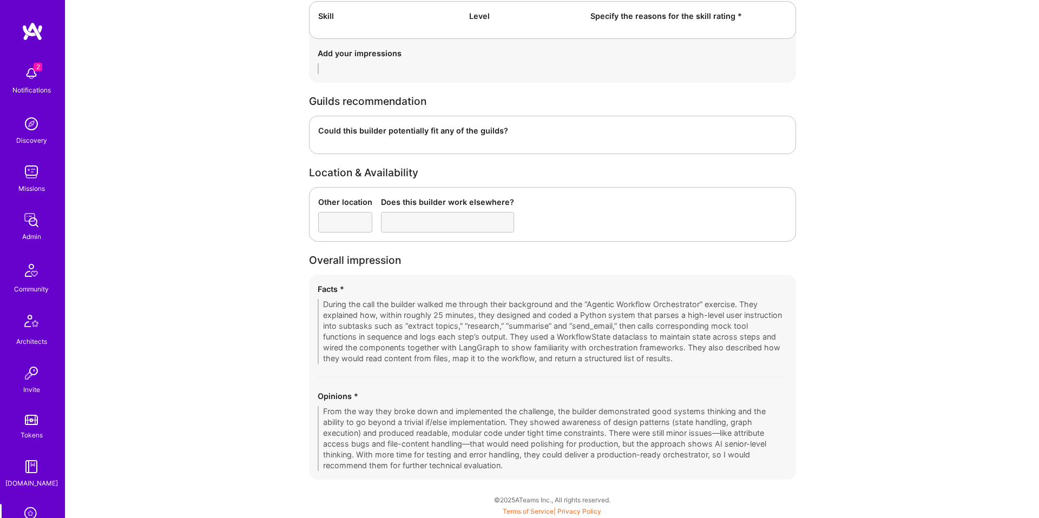
scroll to position [2336, 0]
